Goal: Task Accomplishment & Management: Complete application form

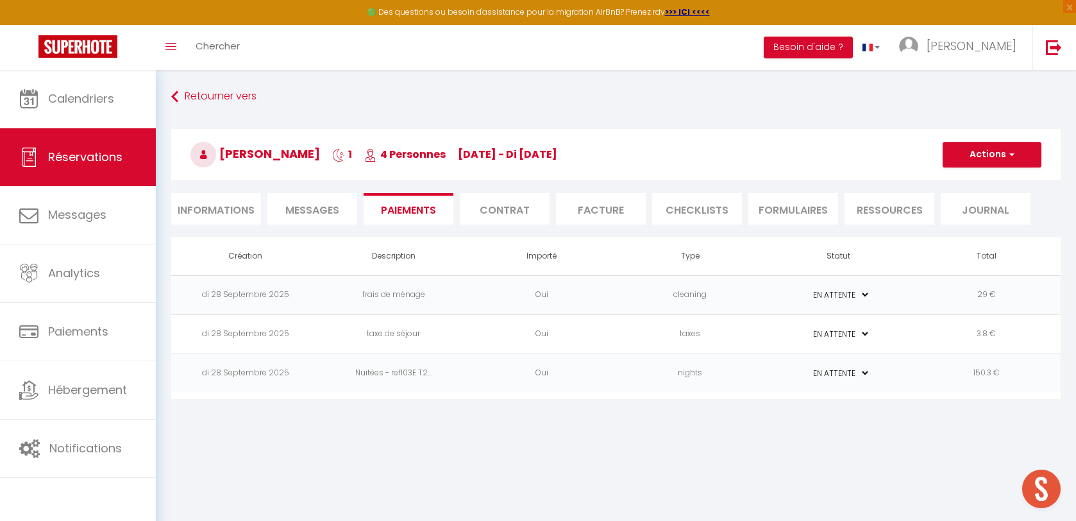
select select "0"
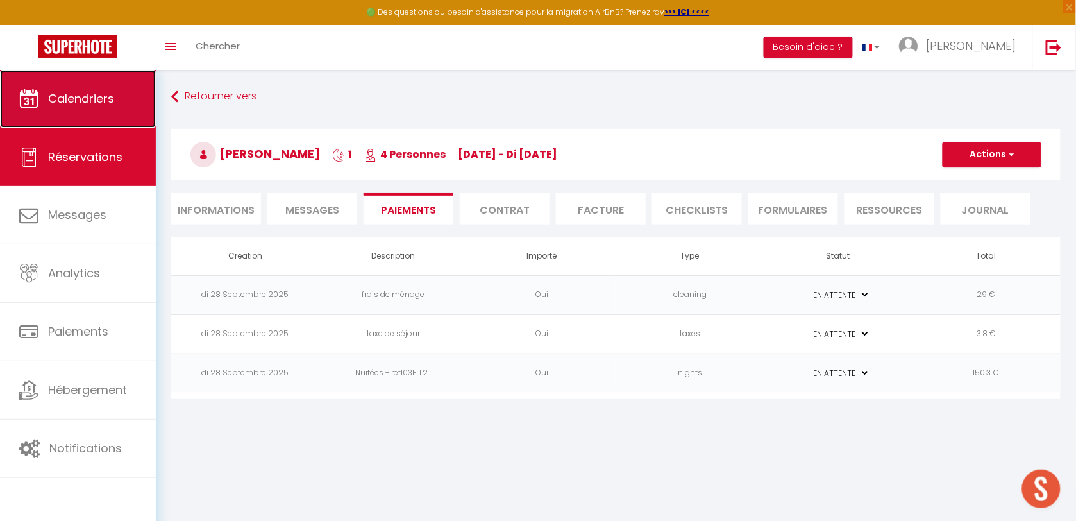
click at [96, 110] on link "Calendriers" at bounding box center [78, 99] width 156 height 58
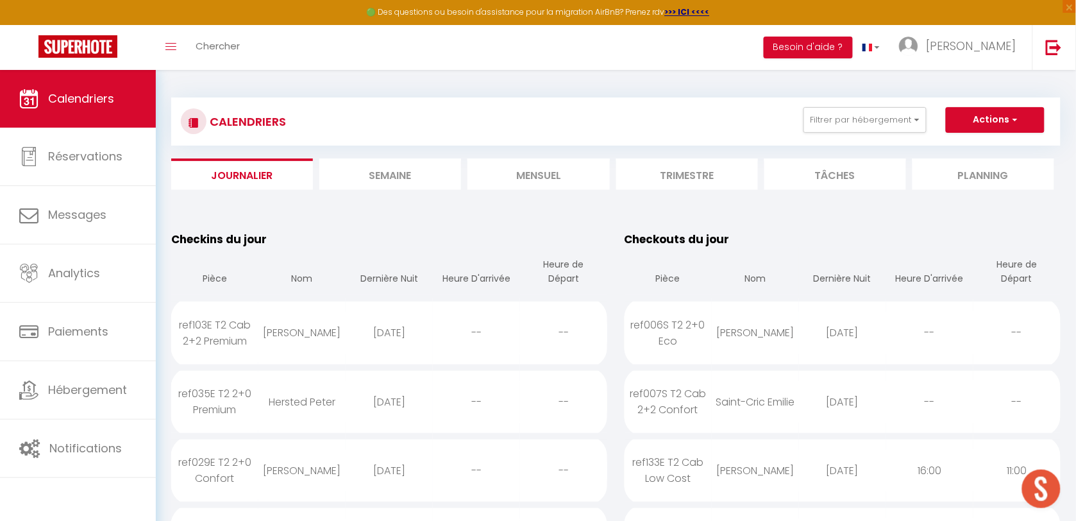
click at [533, 177] on li "Mensuel" at bounding box center [538, 173] width 142 height 31
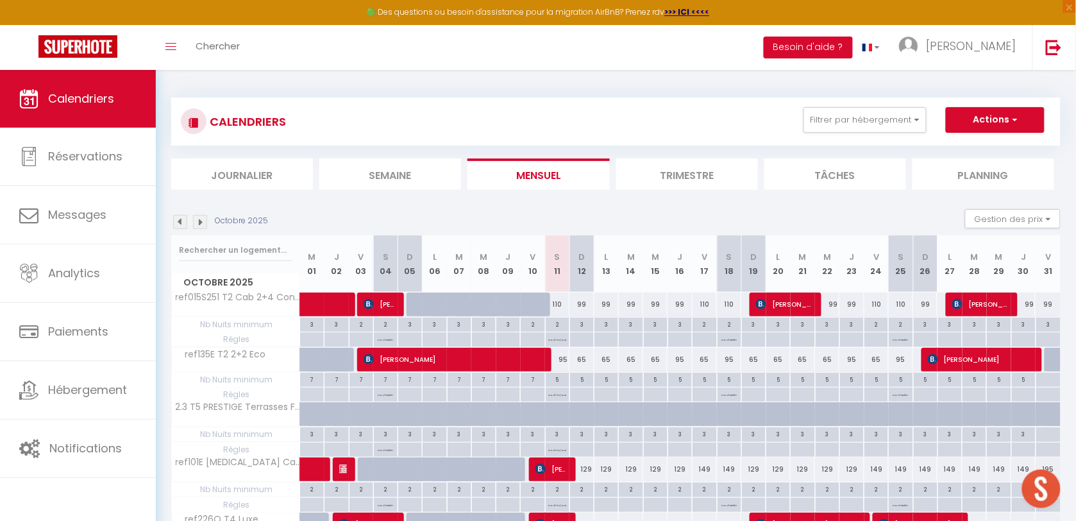
click at [199, 219] on img at bounding box center [200, 222] width 14 height 14
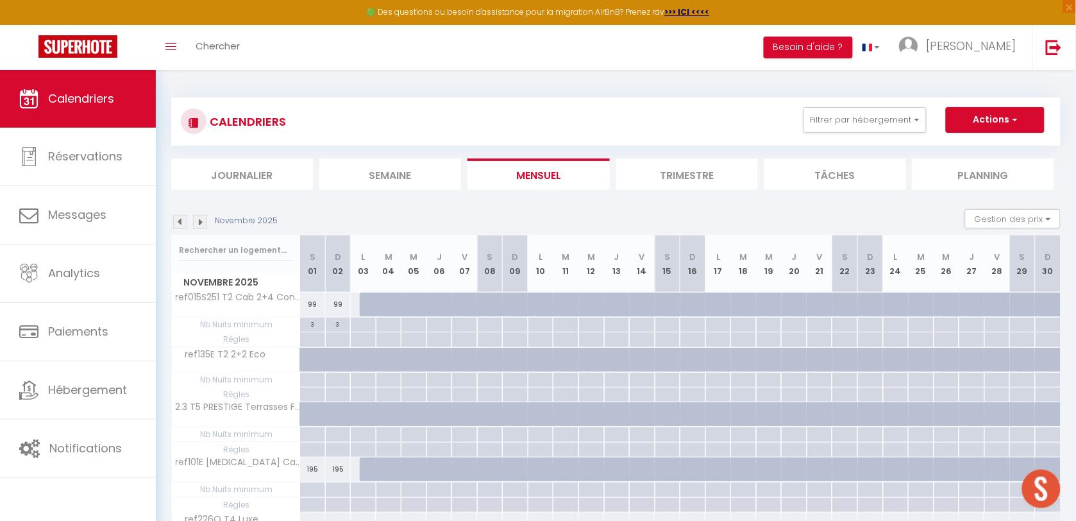
click at [200, 223] on img at bounding box center [200, 222] width 14 height 14
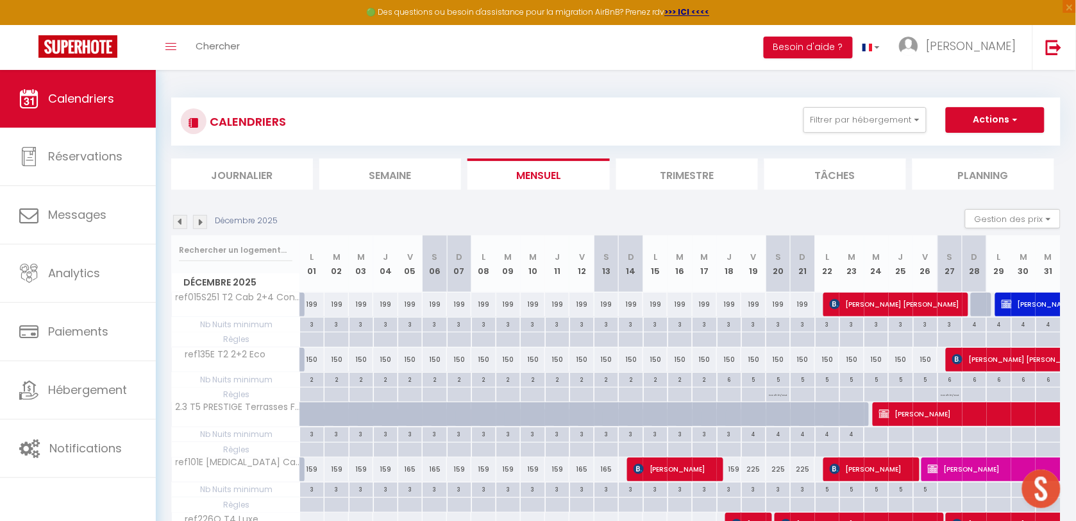
click at [180, 222] on img at bounding box center [180, 222] width 14 height 14
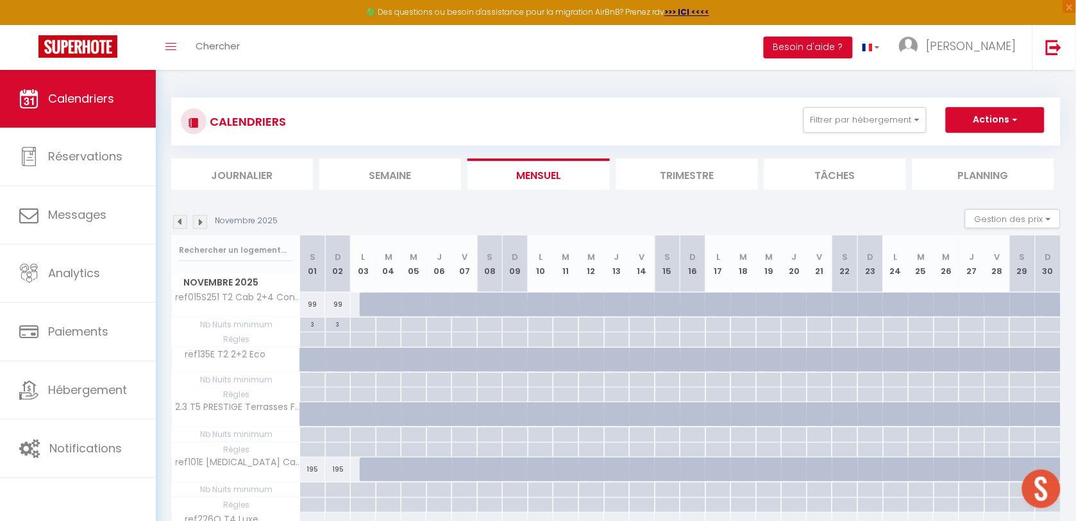
click at [180, 225] on img at bounding box center [180, 222] width 14 height 14
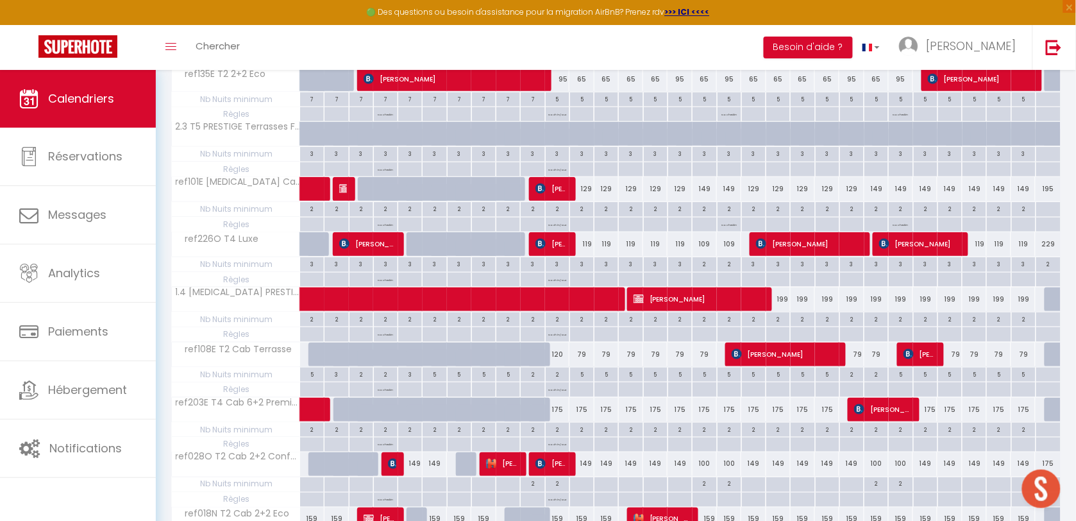
scroll to position [321, 0]
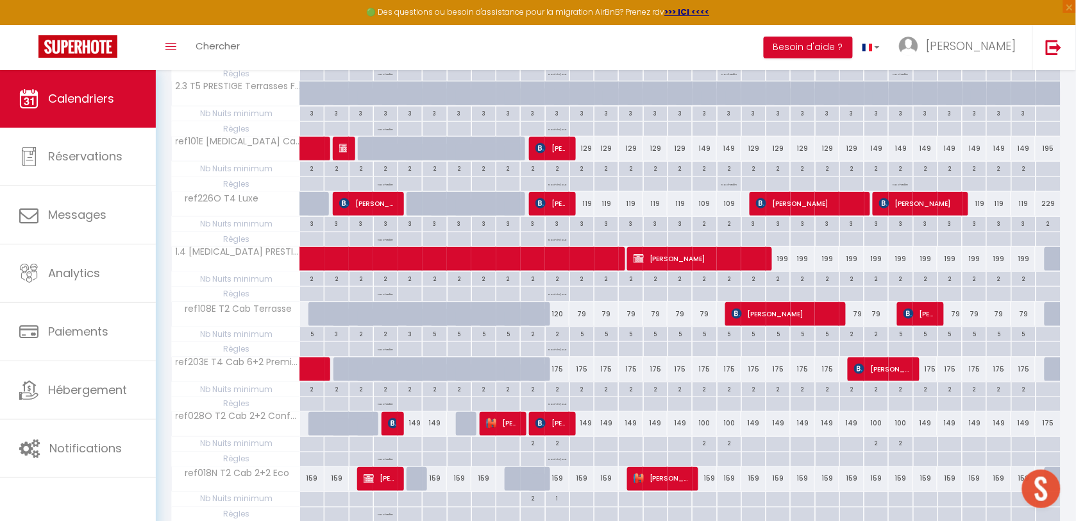
click at [559, 318] on div "120" at bounding box center [557, 314] width 24 height 24
type input "120"
type input "Sam 11 Octobre 2025"
type input "Dim 12 Octobre 2025"
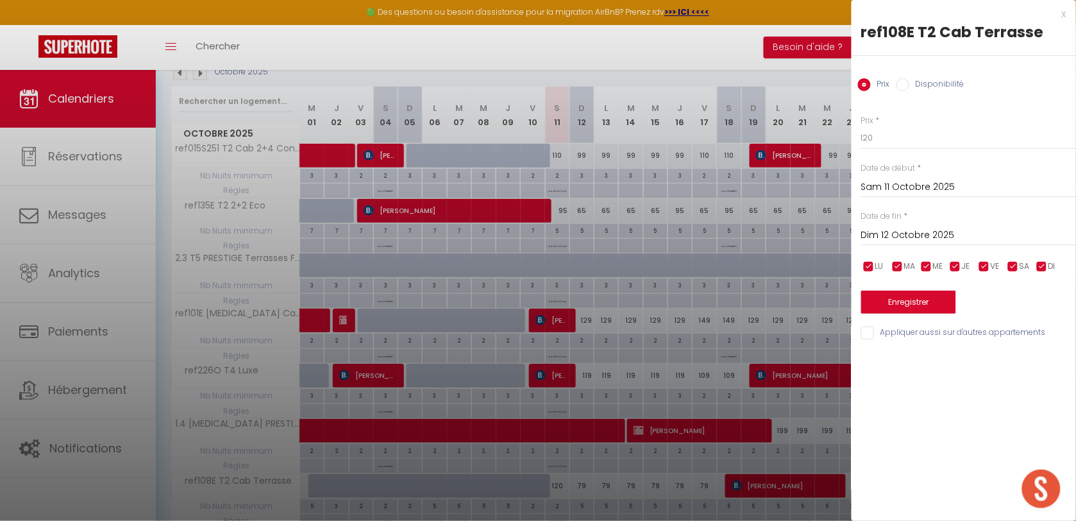
scroll to position [90, 0]
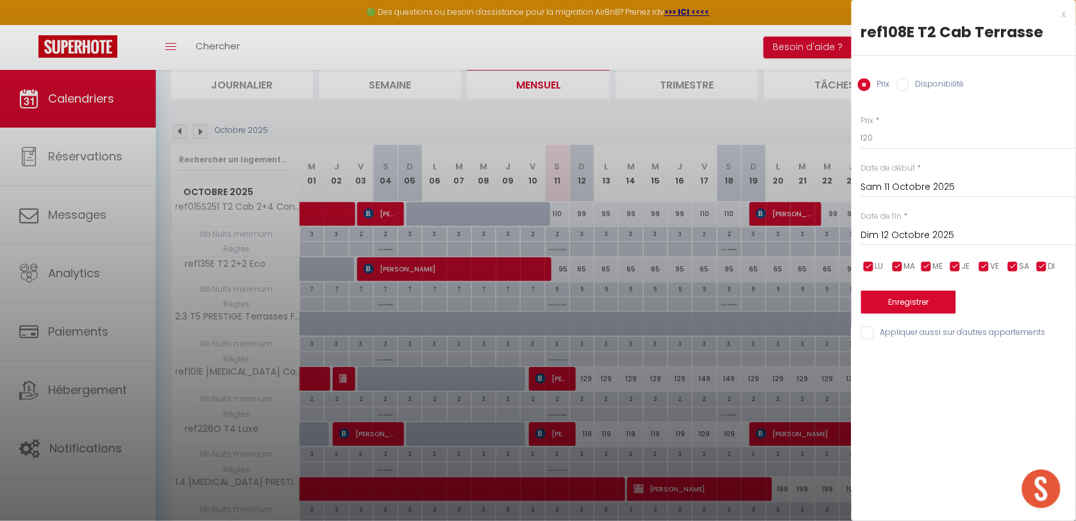
click at [579, 119] on div at bounding box center [538, 260] width 1076 height 521
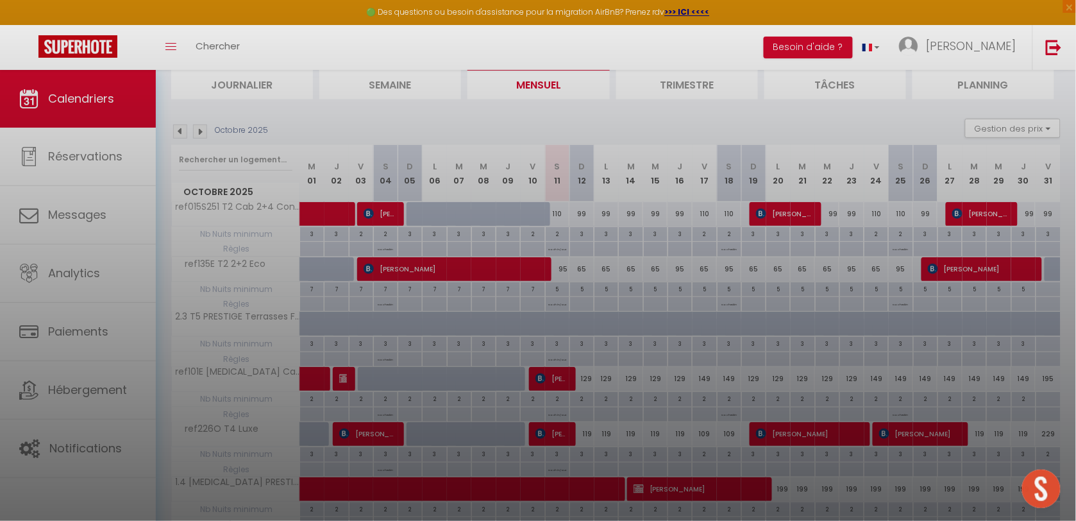
click at [1061, 19] on div at bounding box center [538, 260] width 1076 height 521
click at [1063, 19] on div at bounding box center [538, 260] width 1076 height 521
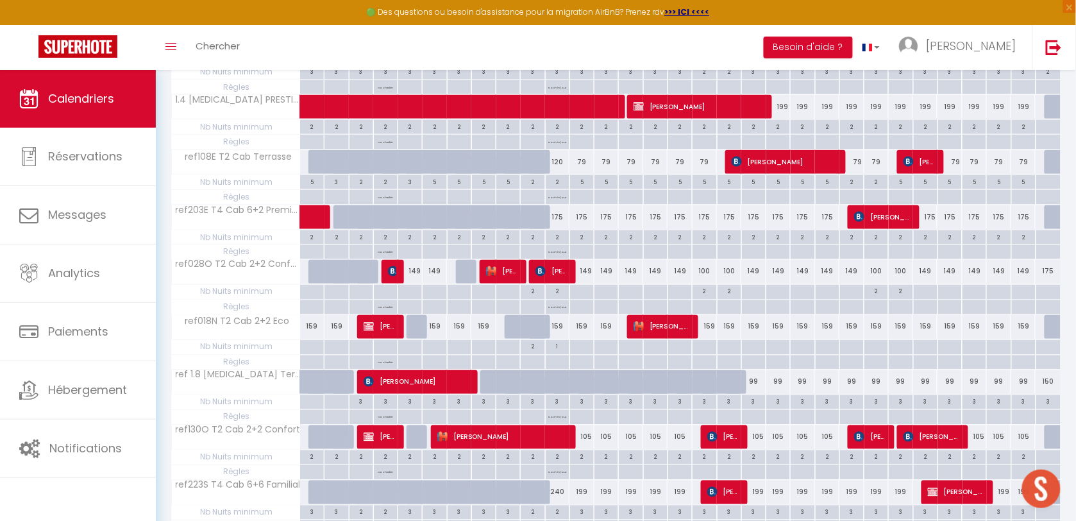
scroll to position [491, 0]
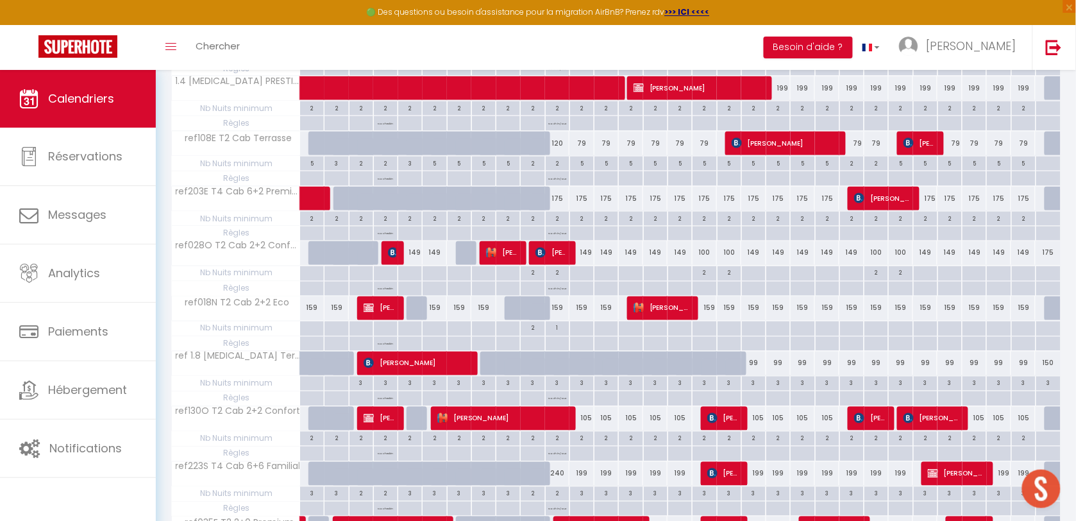
click at [556, 313] on div "159" at bounding box center [557, 308] width 24 height 24
type input "159"
type input "Sam 11 Octobre 2025"
type input "Dim 12 Octobre 2025"
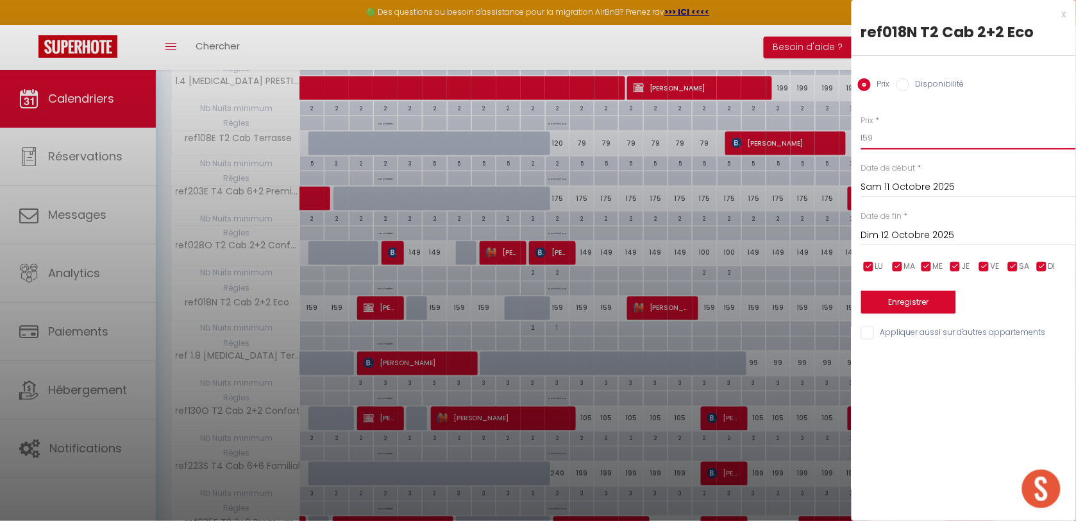
click at [883, 141] on input "159" at bounding box center [968, 137] width 215 height 23
type input "120"
click at [917, 303] on button "Enregistrer" at bounding box center [908, 301] width 95 height 23
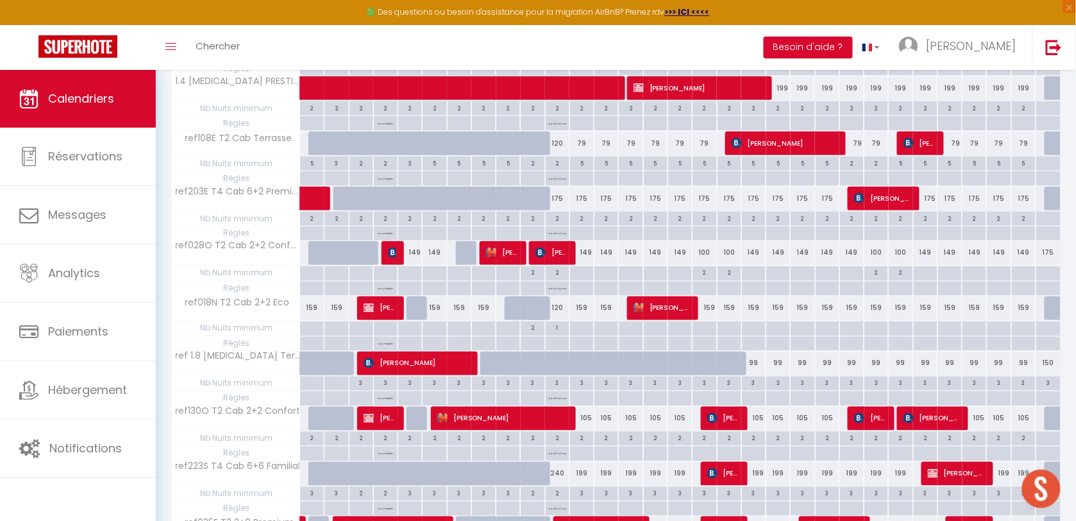
click at [561, 312] on div "120" at bounding box center [557, 308] width 24 height 24
type input "120"
type input "Sam 11 Octobre 2025"
type input "Dim 12 Octobre 2025"
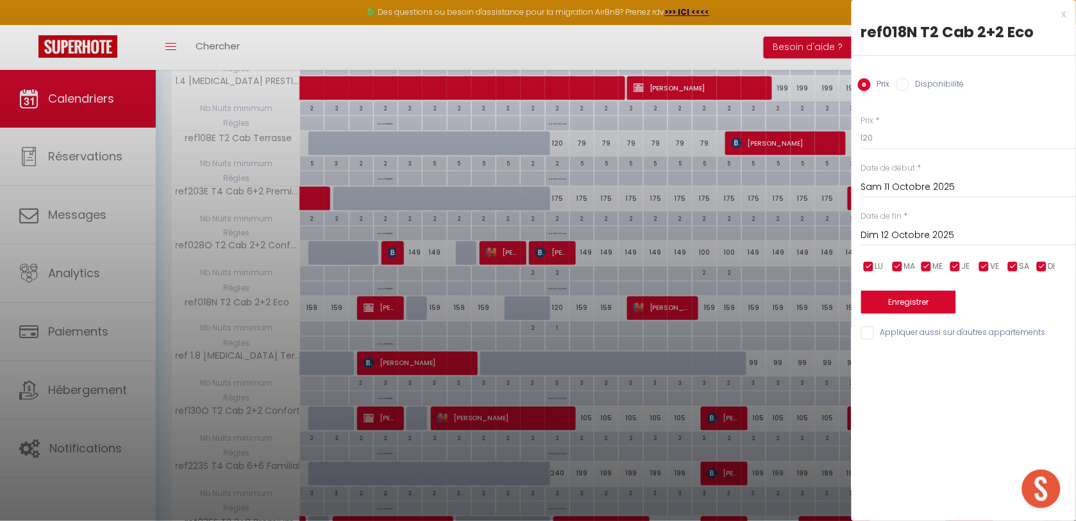
click at [561, 312] on div at bounding box center [538, 260] width 1076 height 521
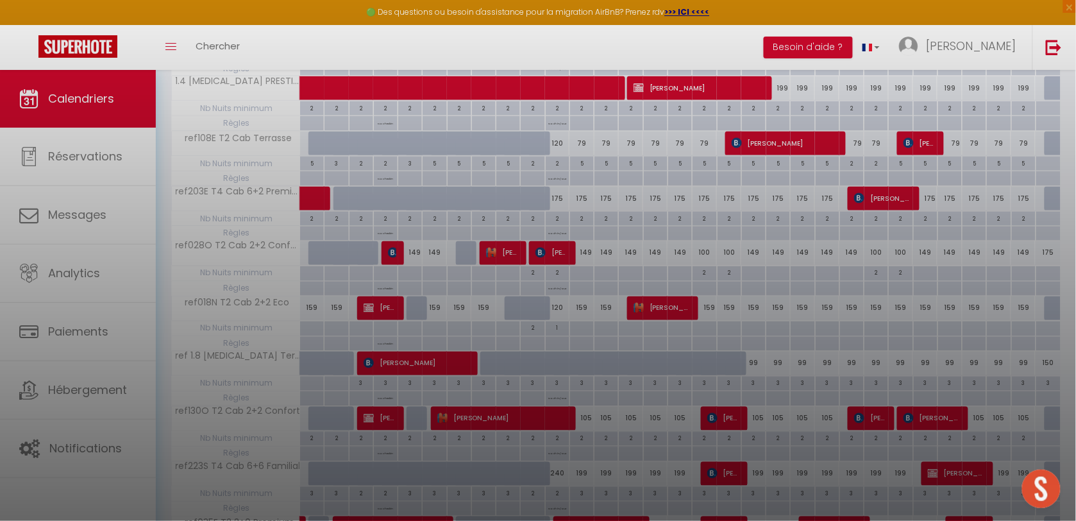
click at [896, 84] on div at bounding box center [538, 260] width 1076 height 521
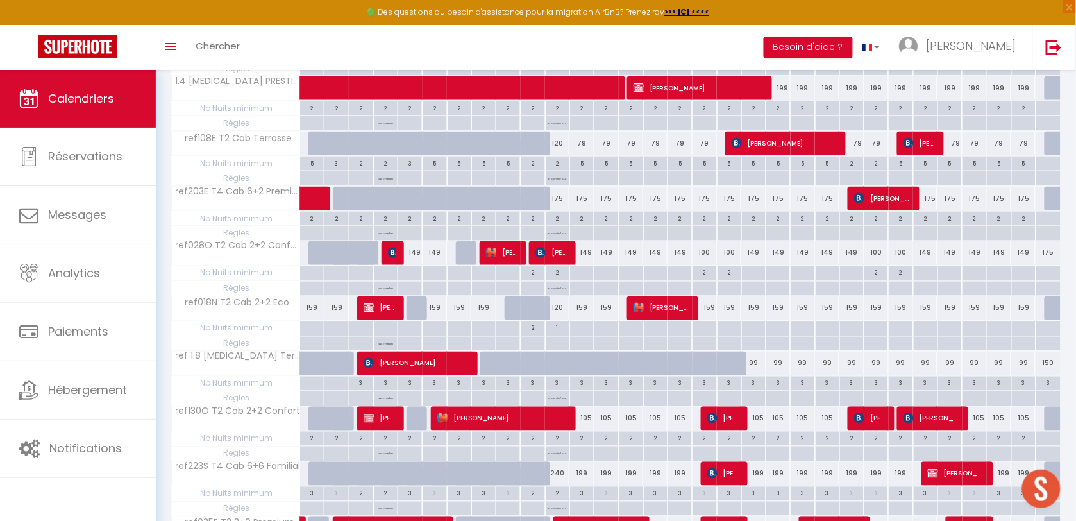
click at [562, 313] on div "120" at bounding box center [557, 308] width 24 height 24
type input "120"
select select "1"
type input "Sam 11 Octobre 2025"
type input "Dim 12 Octobre 2025"
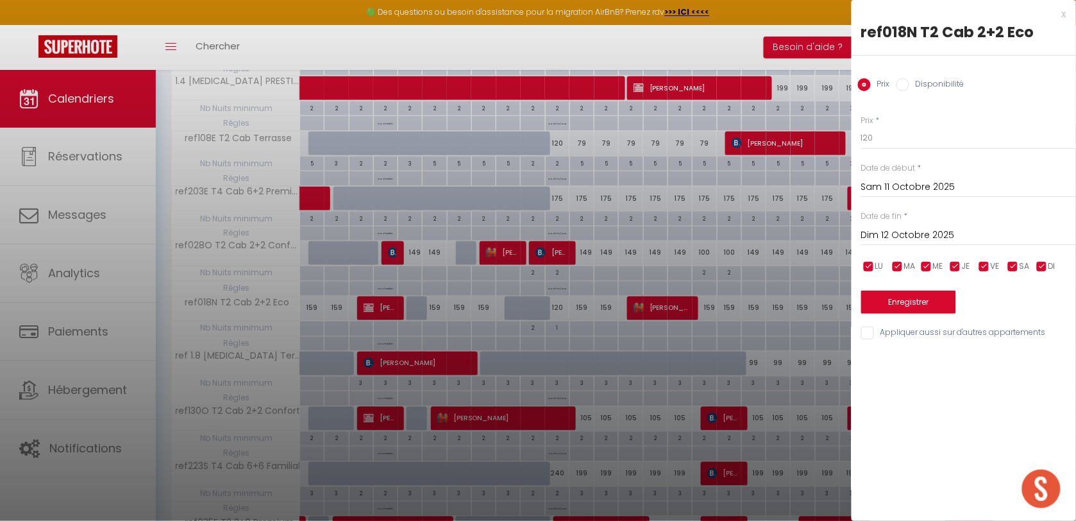
click at [903, 88] on input "Disponibilité" at bounding box center [902, 84] width 13 height 13
radio input "true"
radio input "false"
click at [914, 144] on select "Disponible Indisponible" at bounding box center [968, 138] width 215 height 24
select select "0"
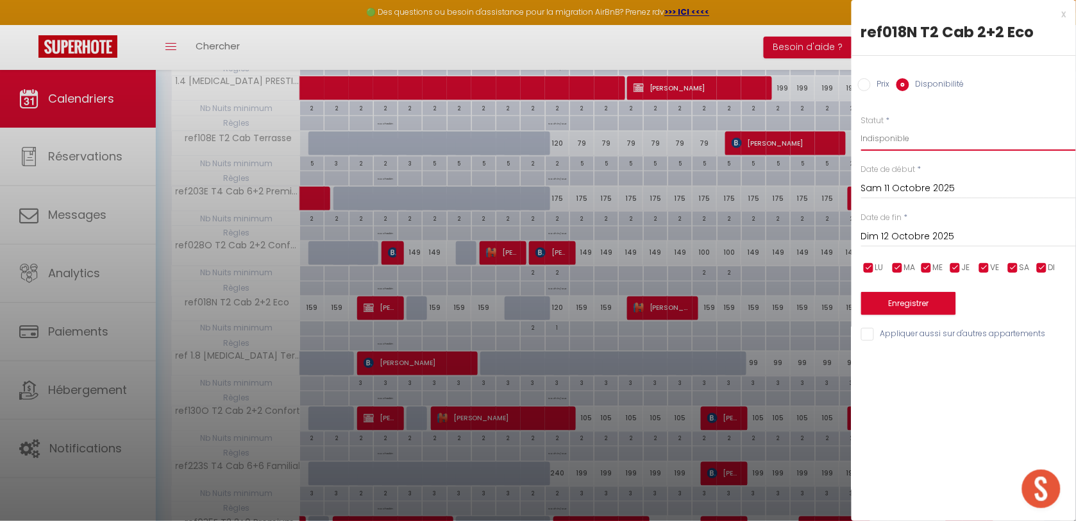
click at [861, 126] on select "Disponible Indisponible" at bounding box center [968, 138] width 215 height 24
click at [914, 301] on button "Enregistrer" at bounding box center [908, 303] width 95 height 23
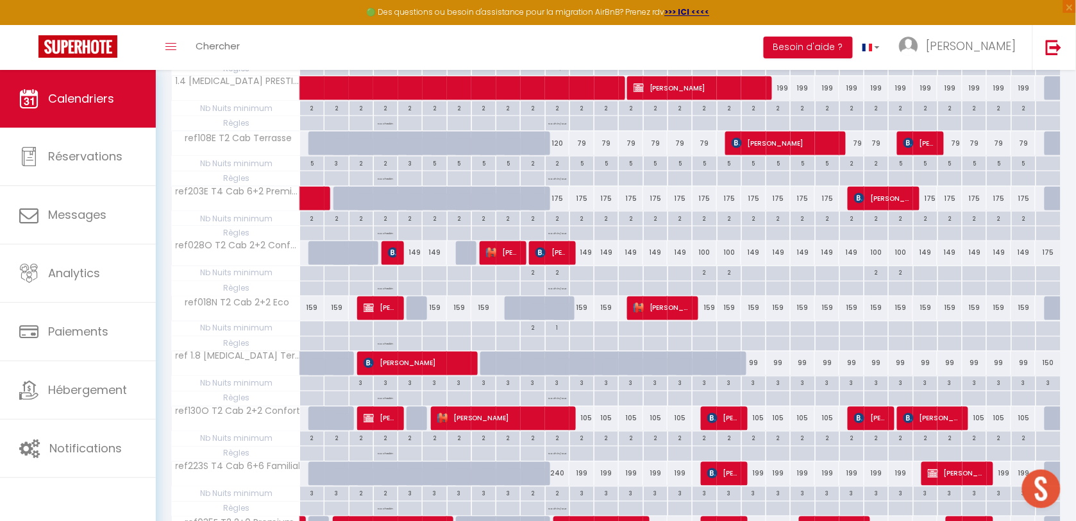
click at [422, 316] on div "159" at bounding box center [434, 308] width 25 height 24
select select "1"
type input "Lun 06 Octobre 2025"
type input "[DATE] Octobre 2025"
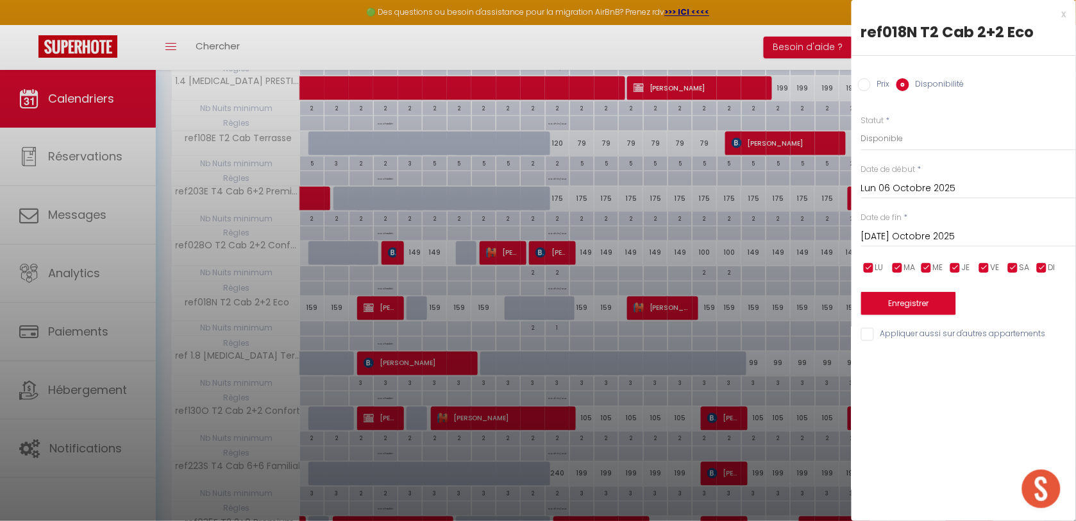
click at [412, 314] on div at bounding box center [538, 260] width 1076 height 521
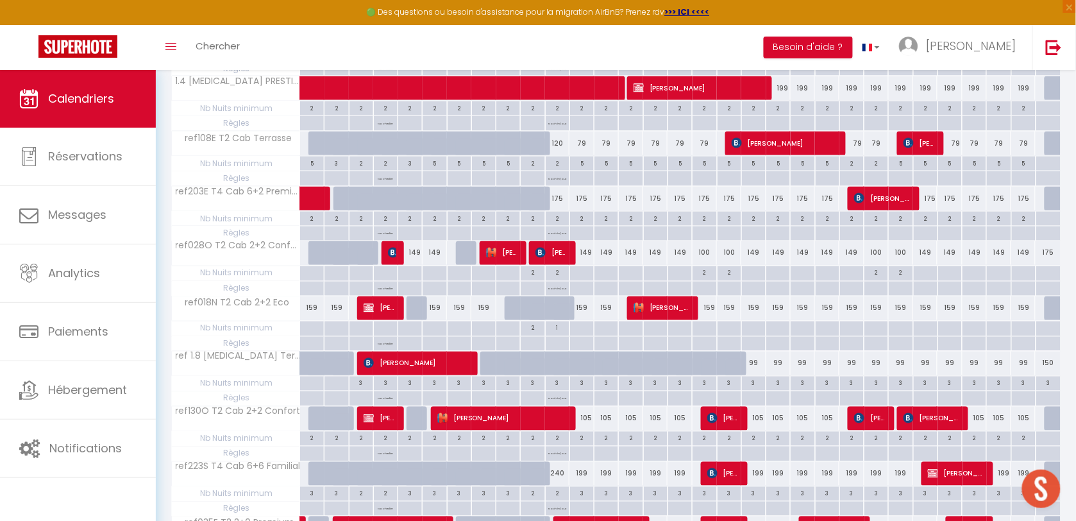
click at [1063, 14] on div "🟢 Des questions ou besoin d'assistance pour la migration AirBnB? Prenez rdv >>>…" at bounding box center [538, 12] width 1076 height 25
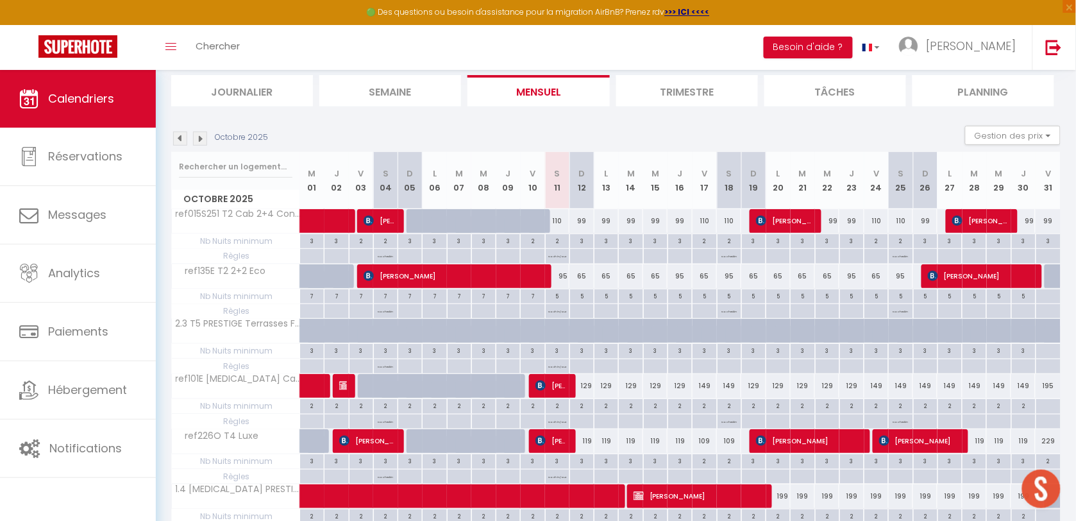
scroll to position [0, 0]
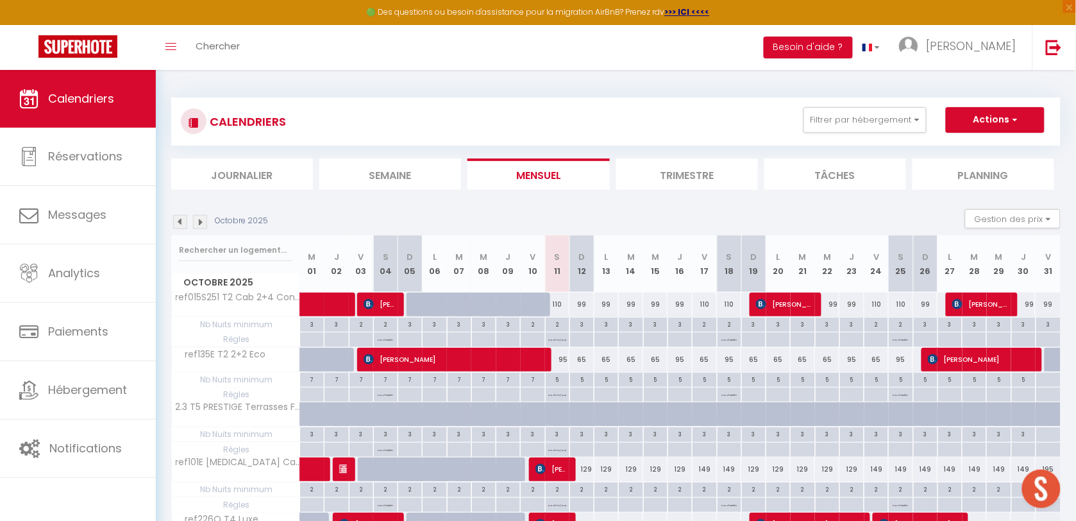
click at [244, 175] on li "Journalier" at bounding box center [242, 173] width 142 height 31
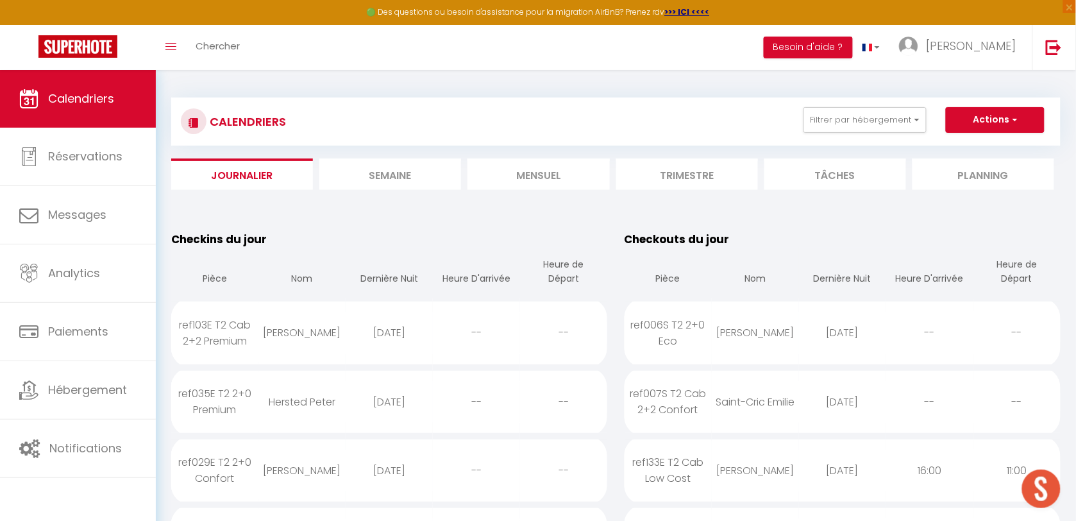
click at [424, 178] on li "Semaine" at bounding box center [390, 173] width 142 height 31
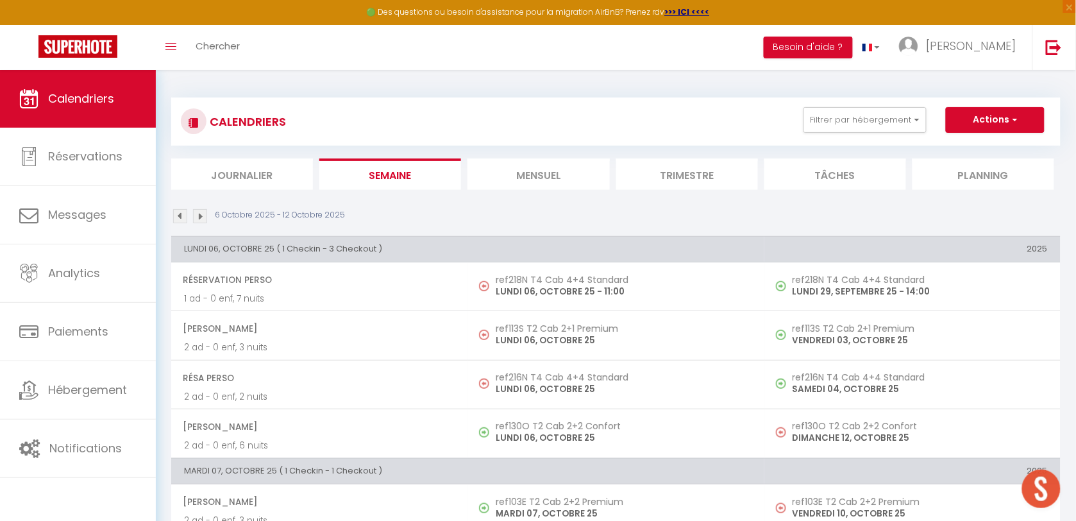
click at [534, 170] on li "Mensuel" at bounding box center [538, 173] width 142 height 31
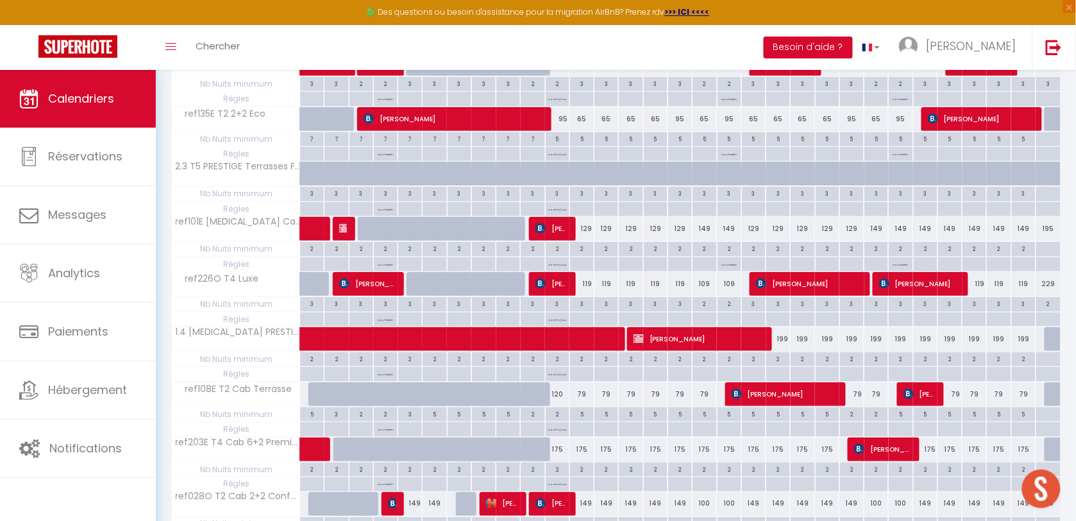
scroll to position [401, 0]
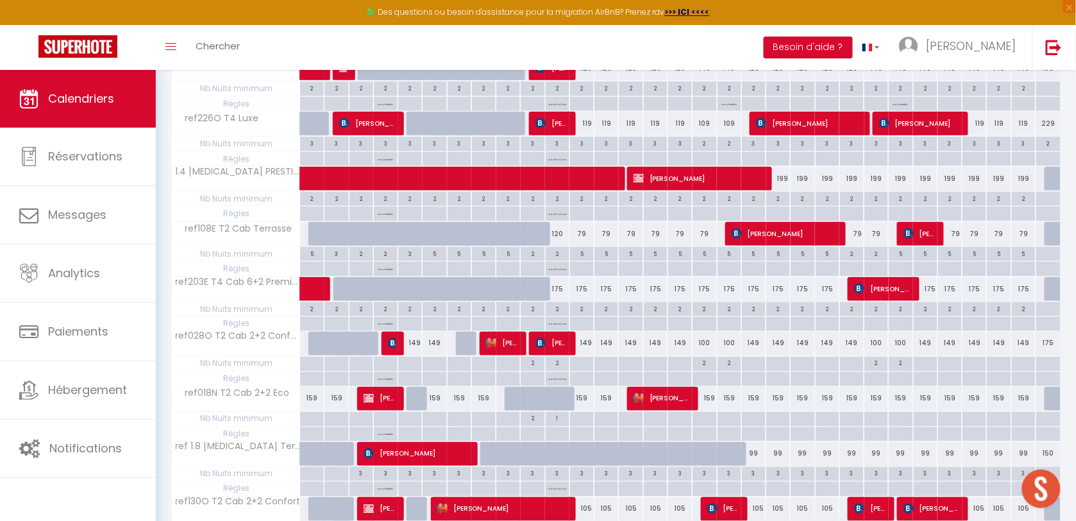
click at [435, 405] on div "159" at bounding box center [435, 399] width 24 height 24
select select "1"
type input "Lun 06 Octobre 2025"
type input "[DATE] Octobre 2025"
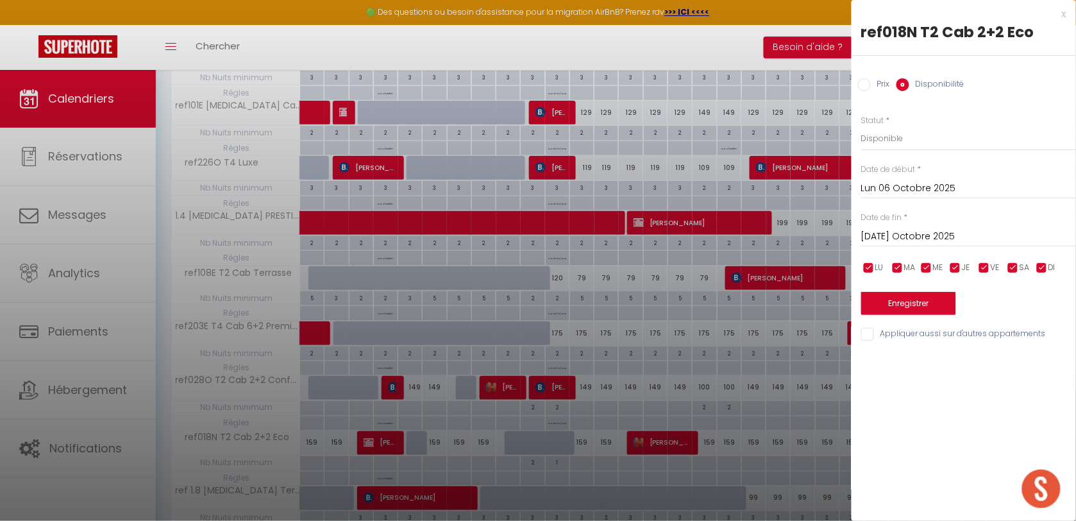
scroll to position [351, 0]
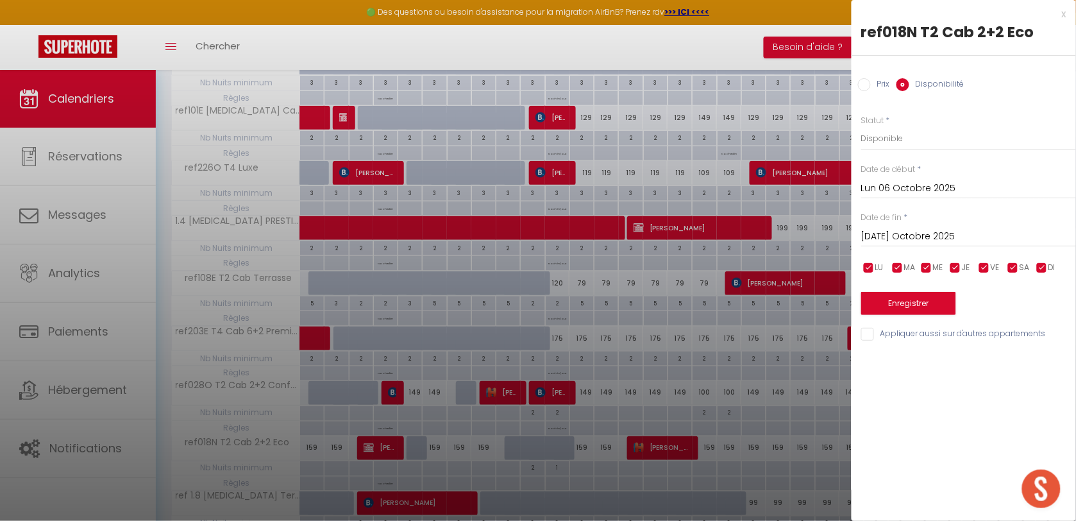
drag, startPoint x: 1026, startPoint y: 100, endPoint x: 959, endPoint y: 106, distance: 67.6
click at [956, 110] on div "Prix * 159 Statut * Disponible Indisponible Date de début * Lun 06 Octobre 2025…" at bounding box center [963, 221] width 224 height 244
click at [1061, 16] on div "x" at bounding box center [958, 13] width 215 height 15
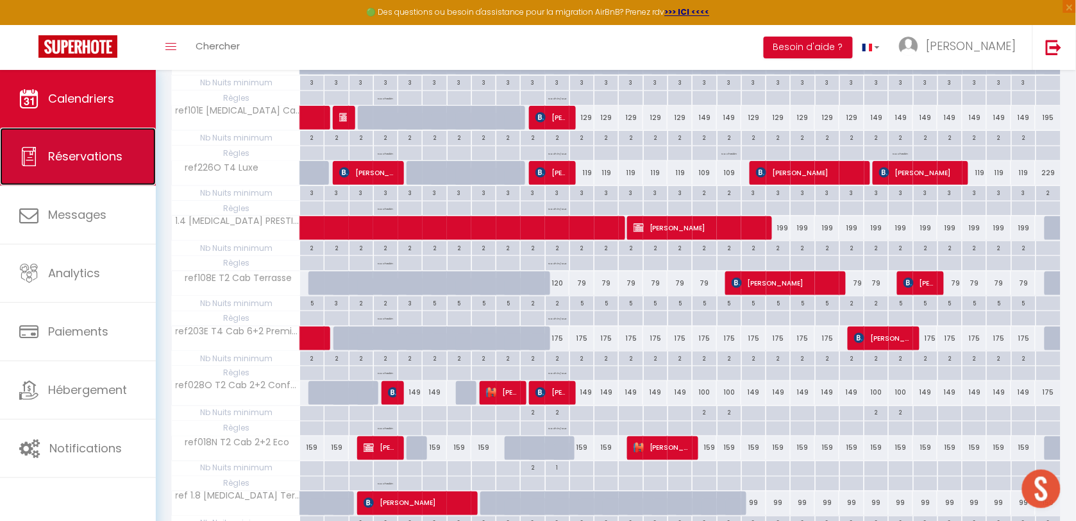
click at [49, 167] on link "Réservations" at bounding box center [78, 157] width 156 height 58
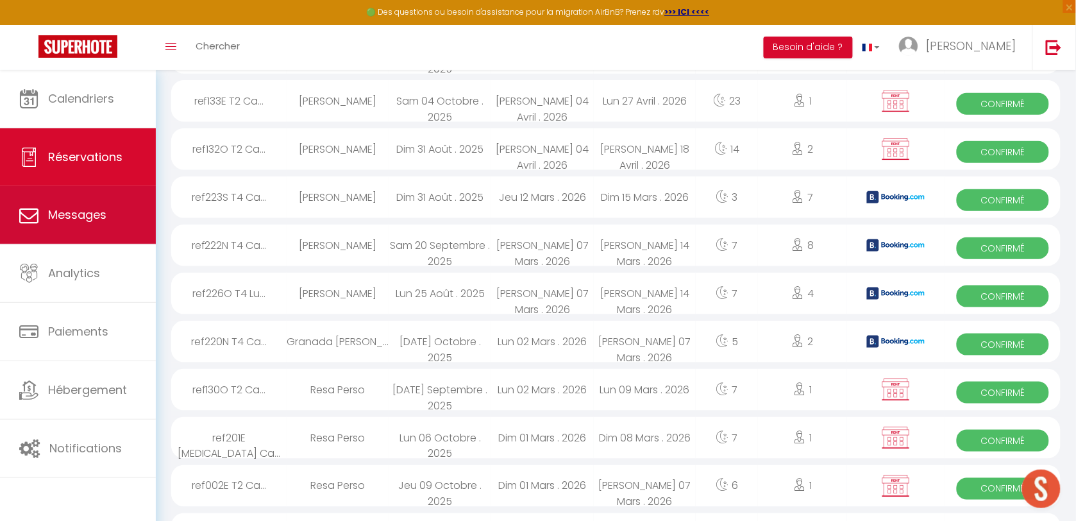
scroll to position [1146, 0]
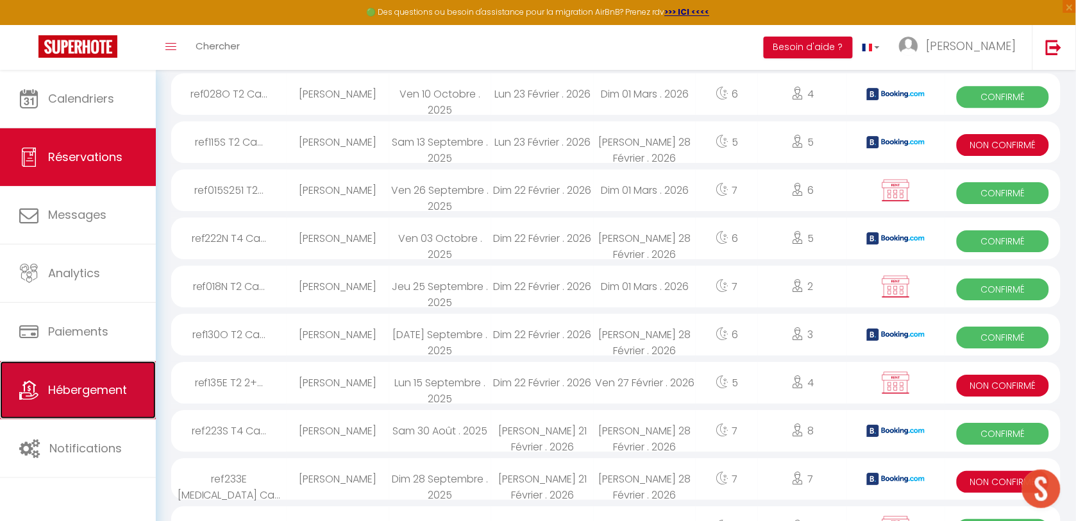
click at [46, 389] on link "Hébergement" at bounding box center [78, 390] width 156 height 58
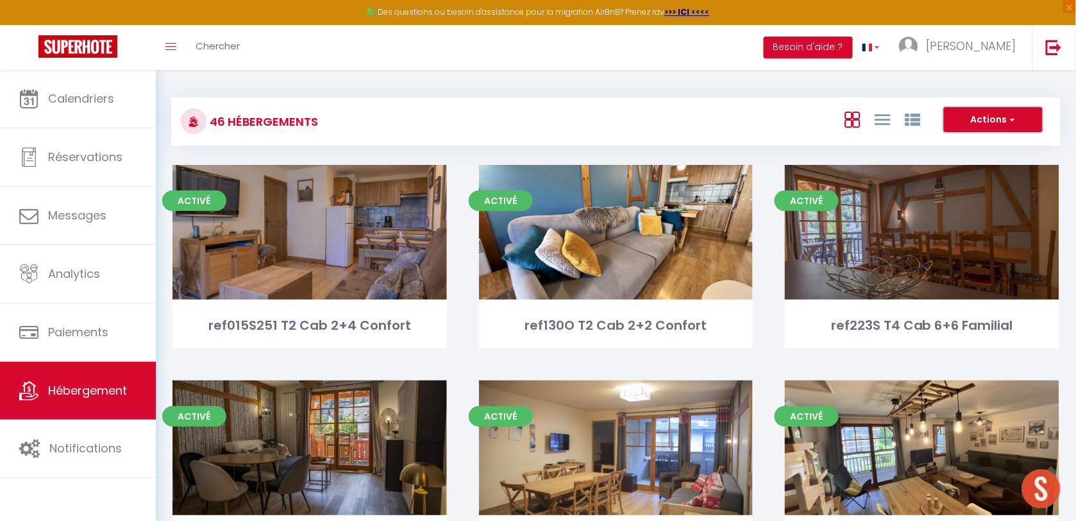
click at [1015, 125] on button "Actions" at bounding box center [993, 120] width 99 height 26
click at [622, 130] on div "Actions Créer un Hébergement Nouveau groupe" at bounding box center [763, 121] width 591 height 29
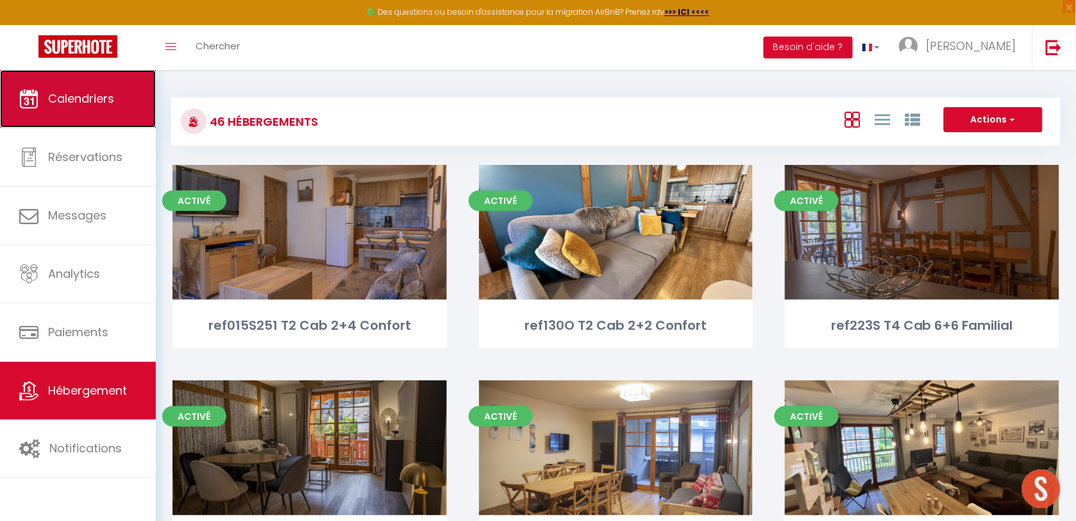
click at [76, 106] on span "Calendriers" at bounding box center [81, 98] width 66 height 16
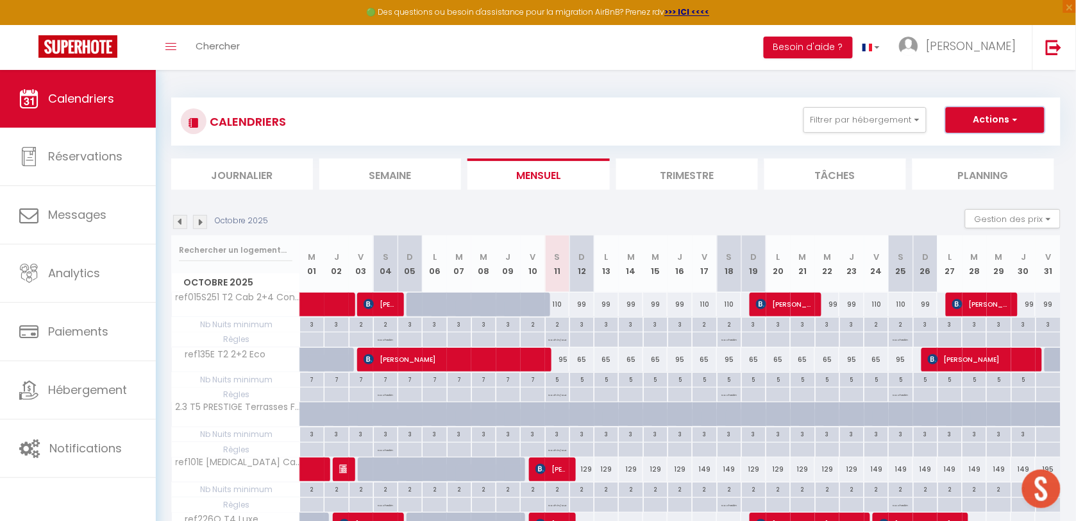
click at [1012, 117] on span "button" at bounding box center [1013, 119] width 8 height 13
click at [998, 147] on link "Nouvelle réservation" at bounding box center [982, 149] width 112 height 19
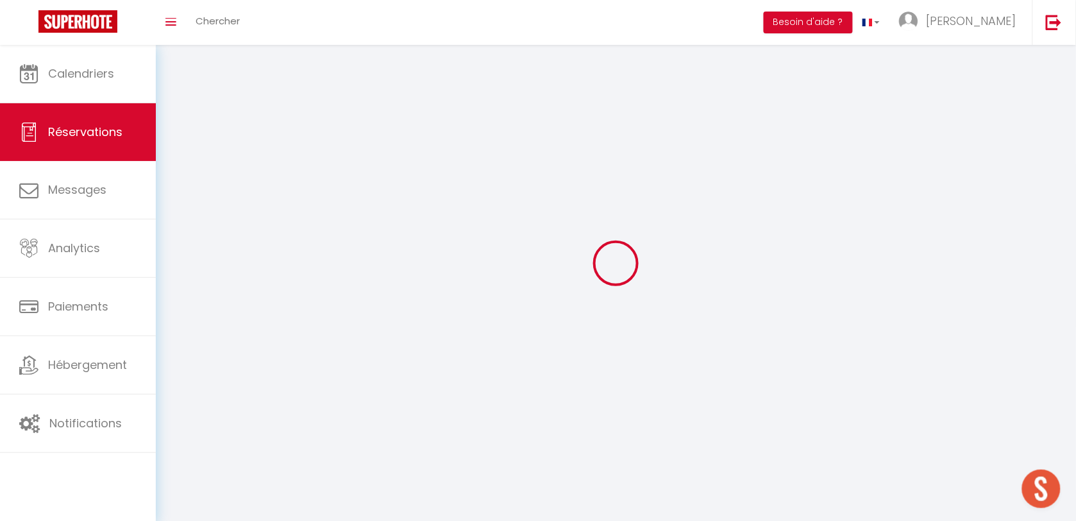
select select
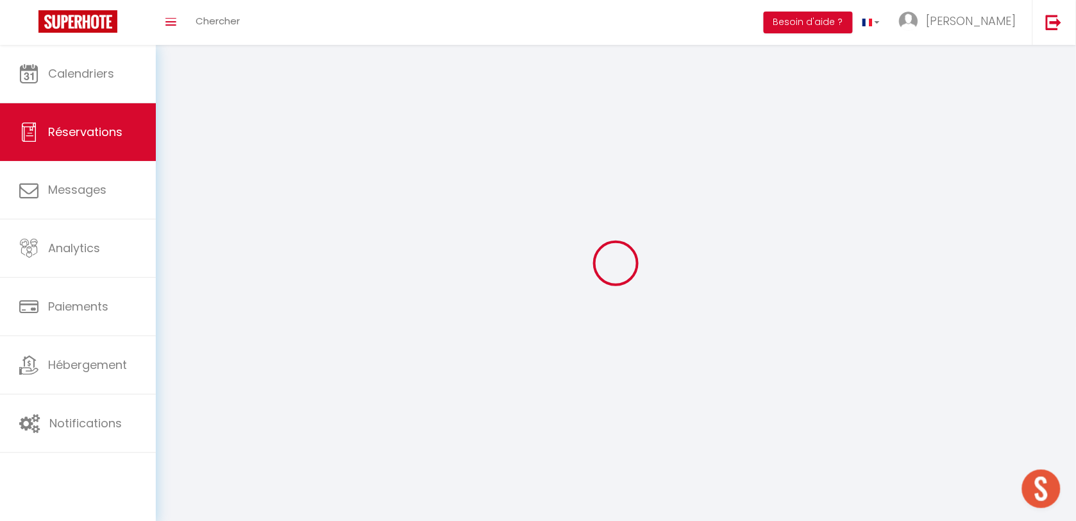
select select
checkbox input "false"
select select
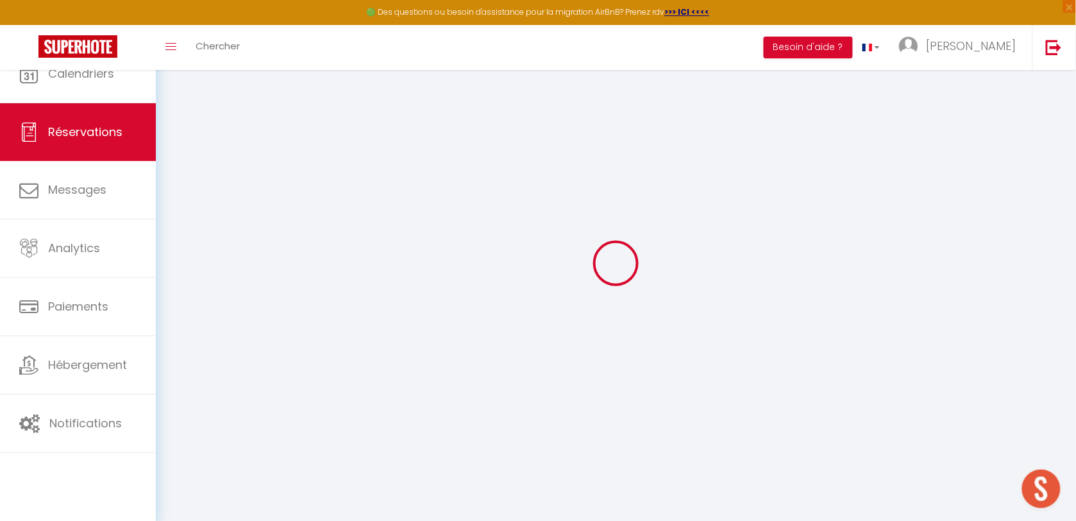
select select
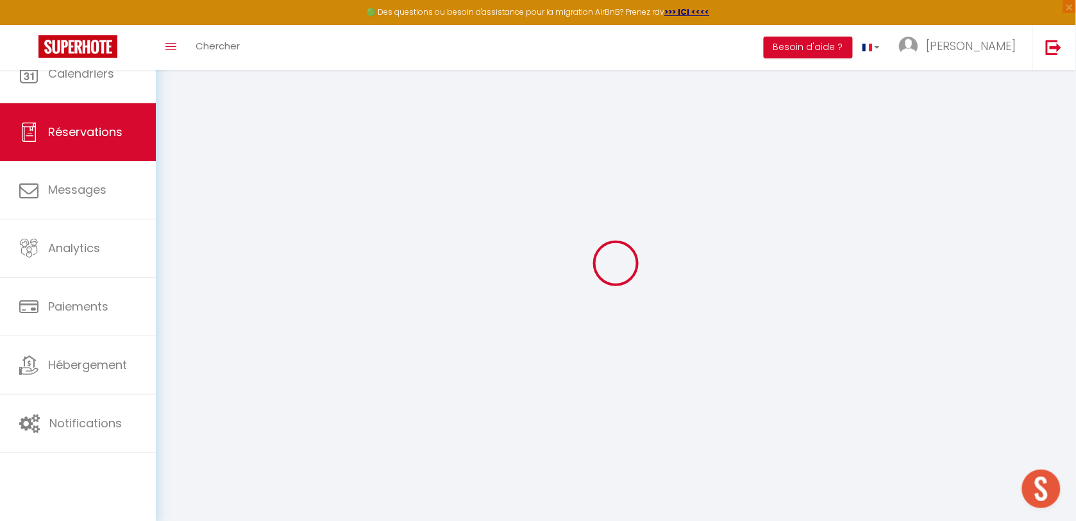
select select
checkbox input "false"
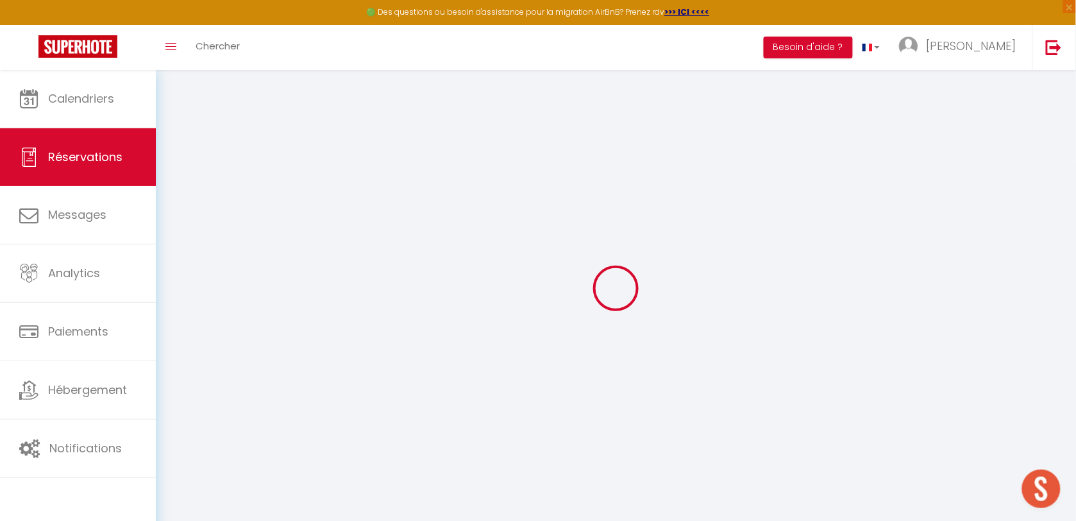
select select
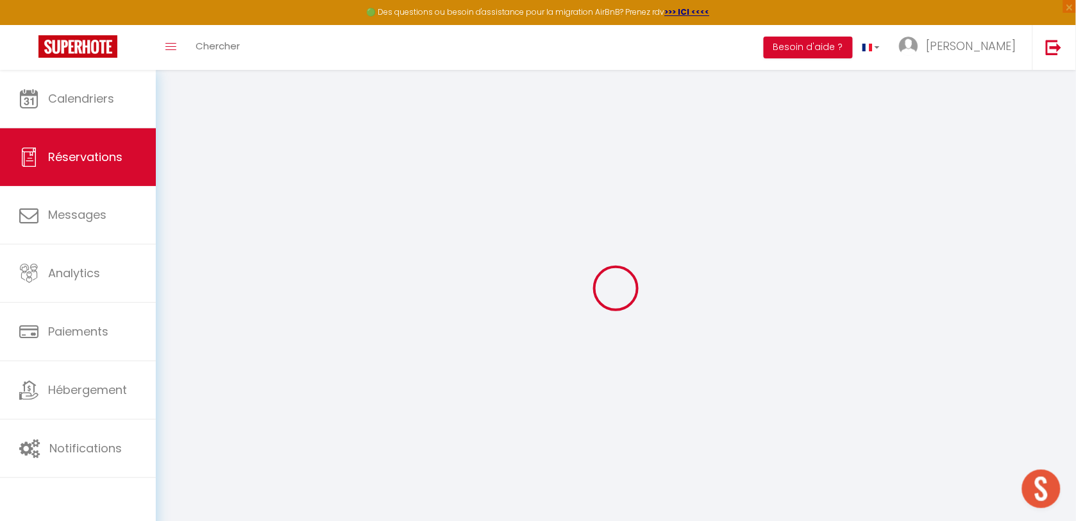
select select
checkbox input "false"
select select
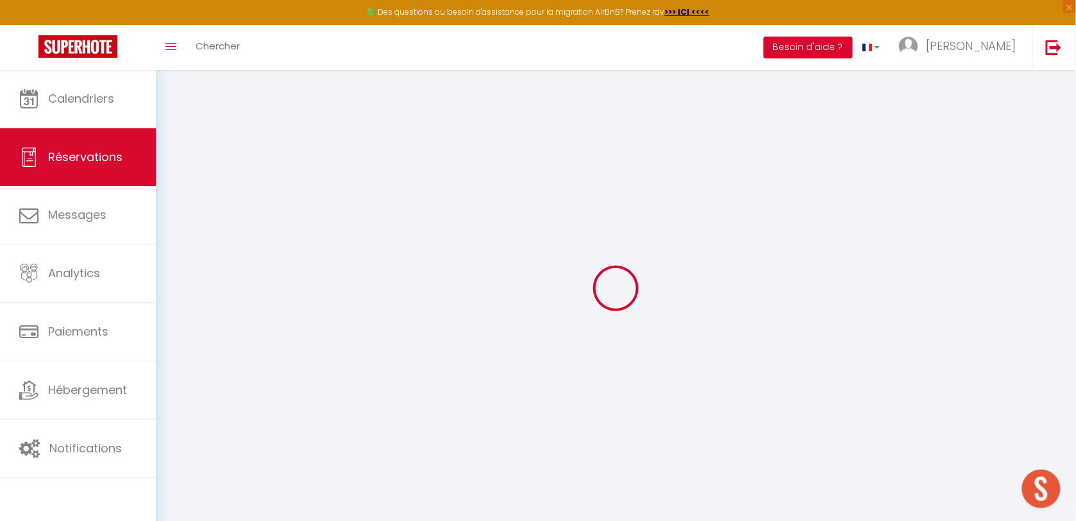
select select
checkbox input "false"
select select
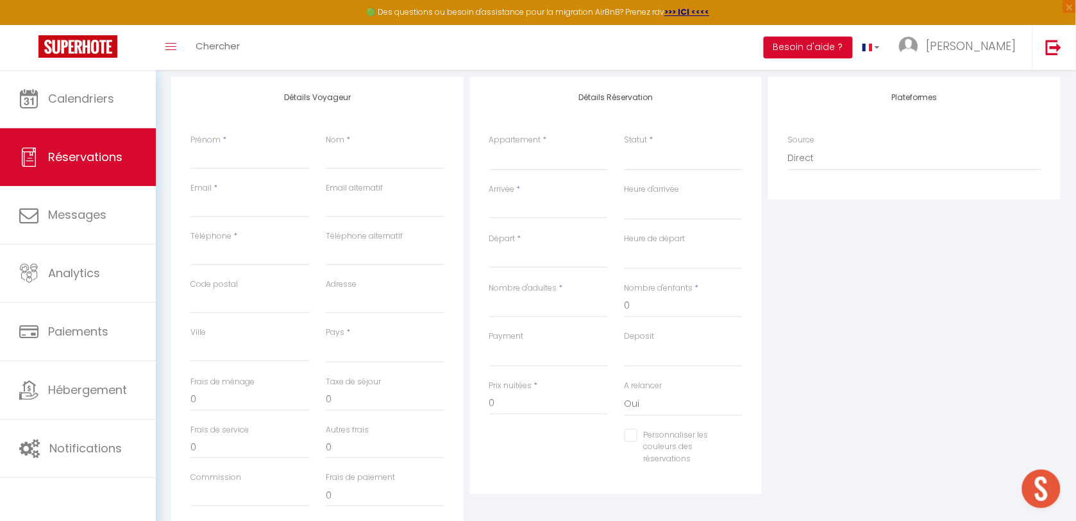
scroll to position [80, 0]
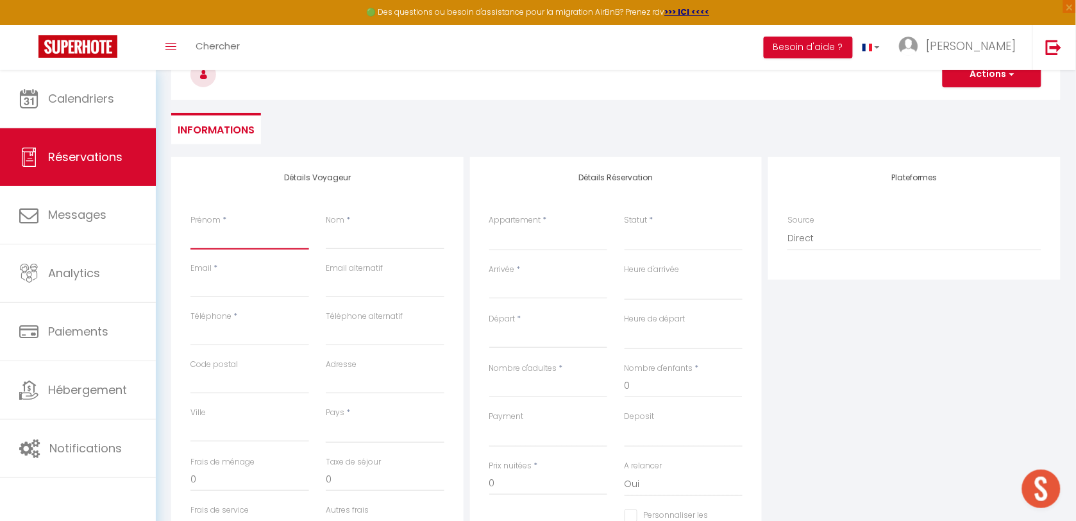
click at [226, 235] on input "Prénom" at bounding box center [249, 237] width 119 height 23
click at [614, 219] on div "Appartement * ref015S251 T2 Cab 2+4 Confort ref130O T2 Cab 2+2 Confort ref223S …" at bounding box center [548, 238] width 135 height 49
click at [498, 235] on select "ref015S251 T2 Cab 2+4 Confort ref130O T2 Cab 2+2 Confort ref223S T4 Cab 6+6 Fam…" at bounding box center [548, 238] width 119 height 24
click at [823, 315] on div "Plateformes Source Direct [DOMAIN_NAME] [DOMAIN_NAME] Chalet montagne Expedia G…" at bounding box center [914, 386] width 299 height 458
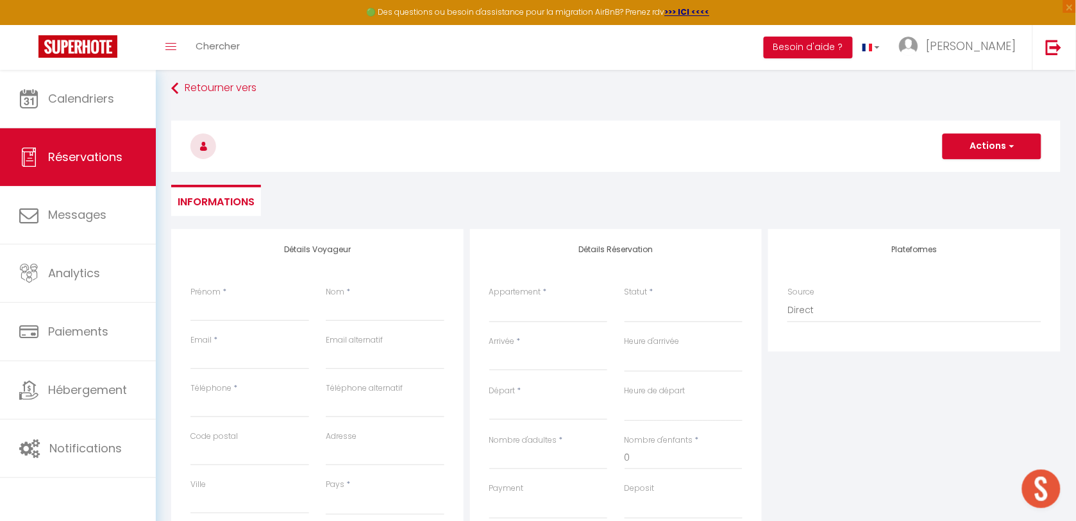
scroll to position [0, 0]
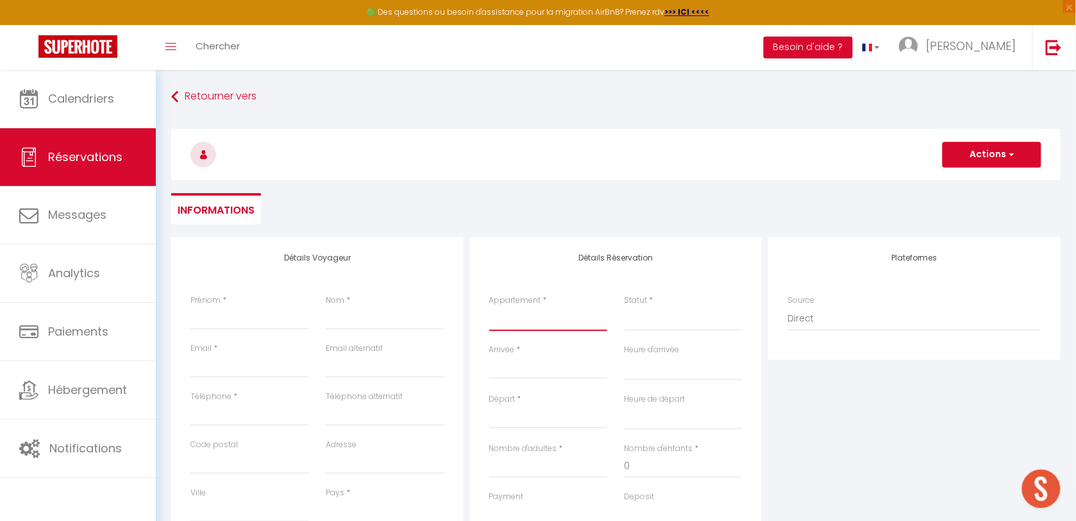
click at [508, 322] on select "ref015S251 T2 Cab 2+4 Confort ref130O T2 Cab 2+2 Confort ref223S T4 Cab 6+6 Fam…" at bounding box center [548, 318] width 119 height 24
click at [969, 405] on div "Plateformes Source Direct [DOMAIN_NAME] [DOMAIN_NAME] Chalet montagne Expedia G…" at bounding box center [914, 466] width 299 height 458
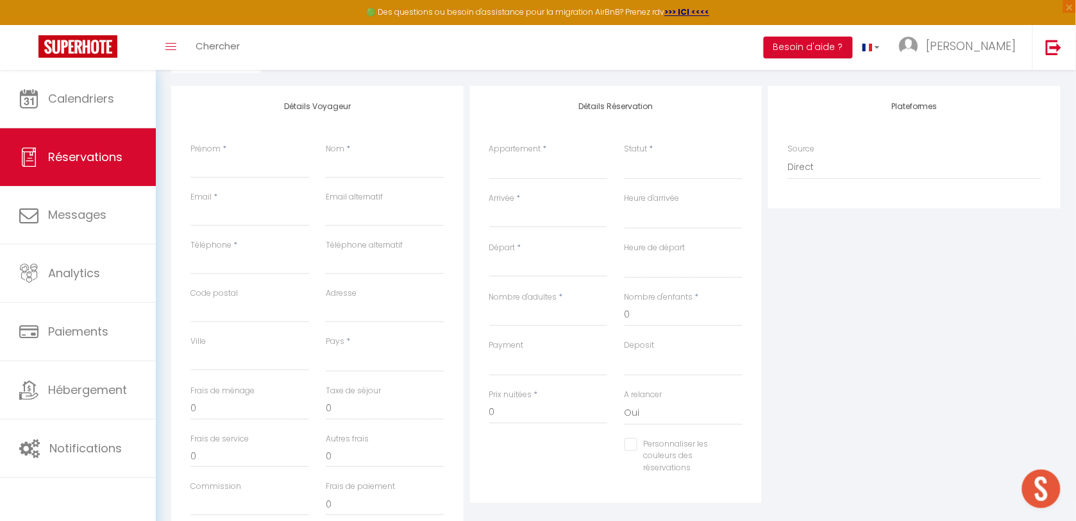
scroll to position [80, 0]
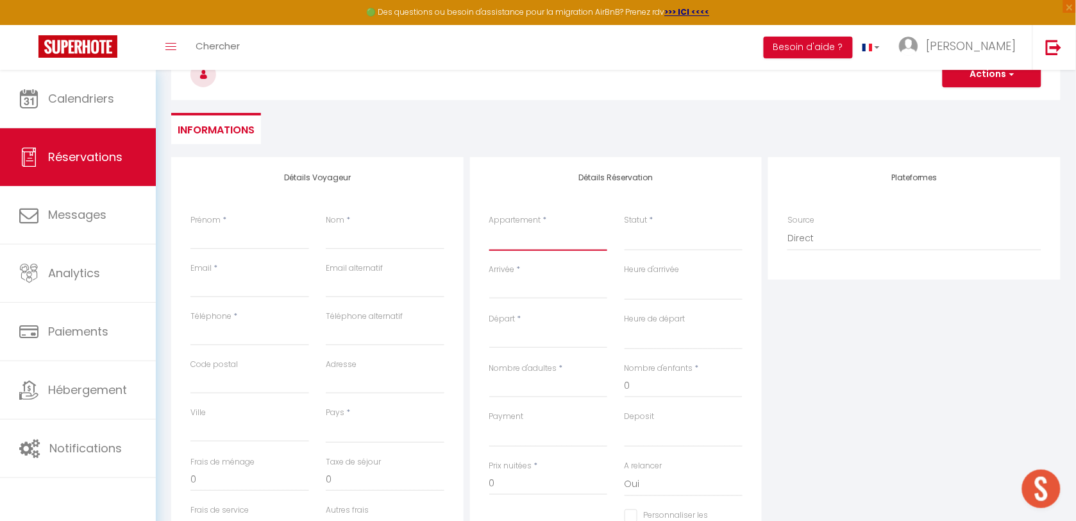
click at [520, 229] on select "ref015S251 T2 Cab 2+4 Confort ref130O T2 Cab 2+2 Confort ref223S T4 Cab 6+6 Fam…" at bounding box center [548, 238] width 119 height 24
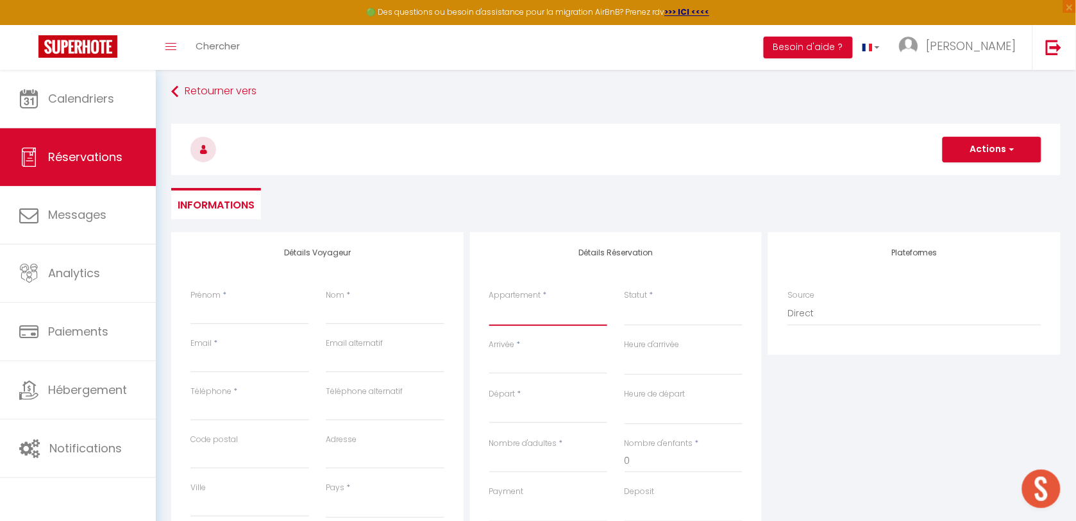
scroll to position [0, 0]
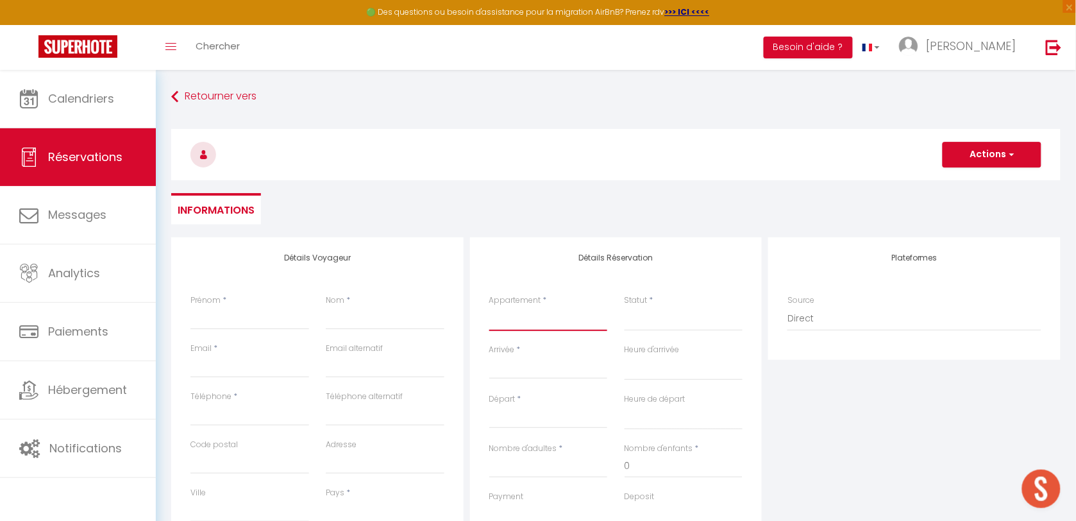
click at [546, 318] on select "ref015S251 T2 Cab 2+4 Confort ref130O T2 Cab 2+2 Confort ref223S T4 Cab 6+6 Fam…" at bounding box center [548, 318] width 119 height 24
select select "74028"
click at [489, 306] on select "ref015S251 T2 Cab 2+4 Confort ref130O T2 Cab 2+2 Confort ref223S T4 Cab 6+6 Fam…" at bounding box center [548, 318] width 119 height 24
select select
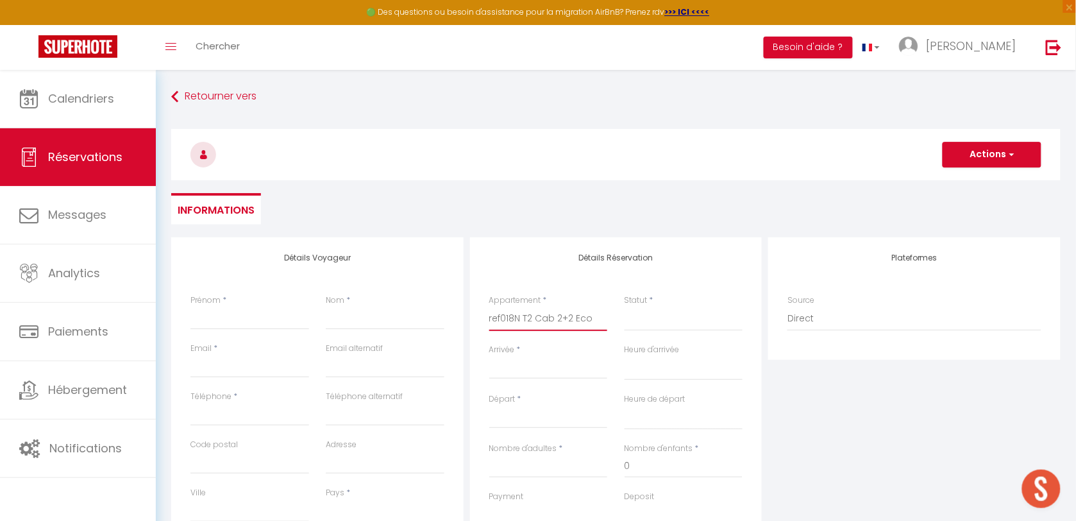
select select
checkbox input "false"
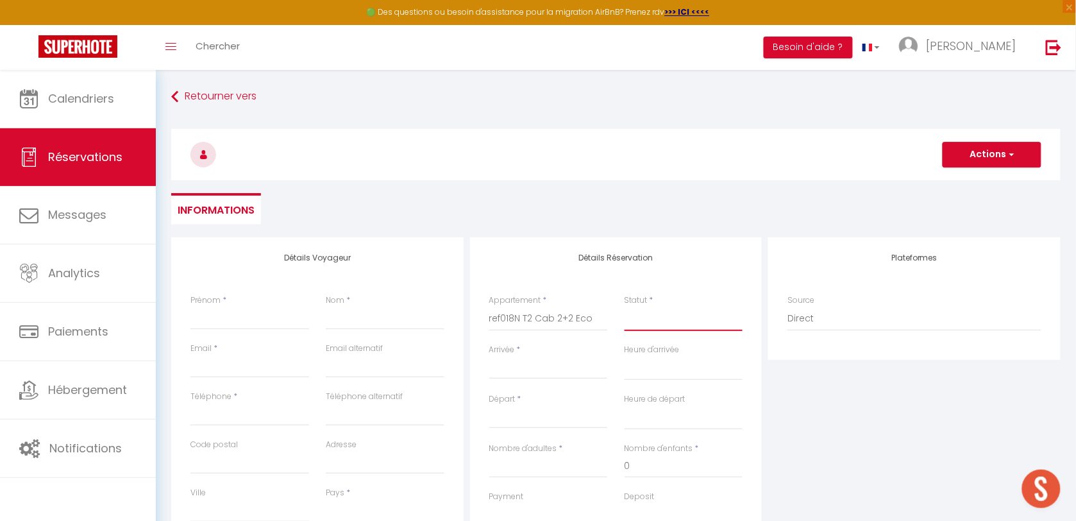
click at [654, 322] on select "Confirmé Non Confirmé [PERSON_NAME] par le voyageur No Show Request" at bounding box center [683, 318] width 119 height 24
click at [526, 372] on input "Arrivée" at bounding box center [548, 368] width 119 height 17
click at [523, 366] on input "Arrivée" at bounding box center [548, 368] width 119 height 17
select select
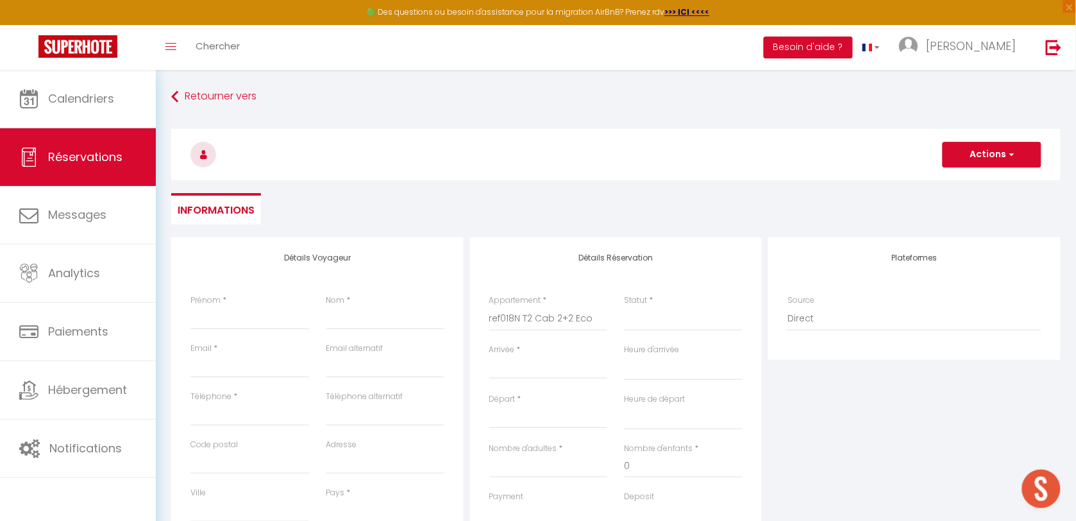
select select
checkbox input "false"
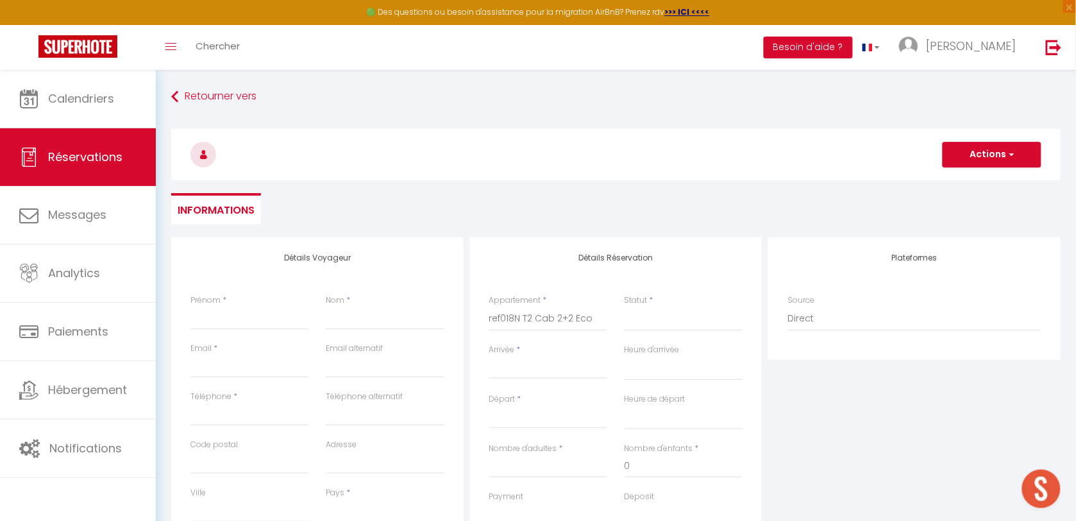
click at [521, 366] on input "Arrivée" at bounding box center [548, 368] width 119 height 17
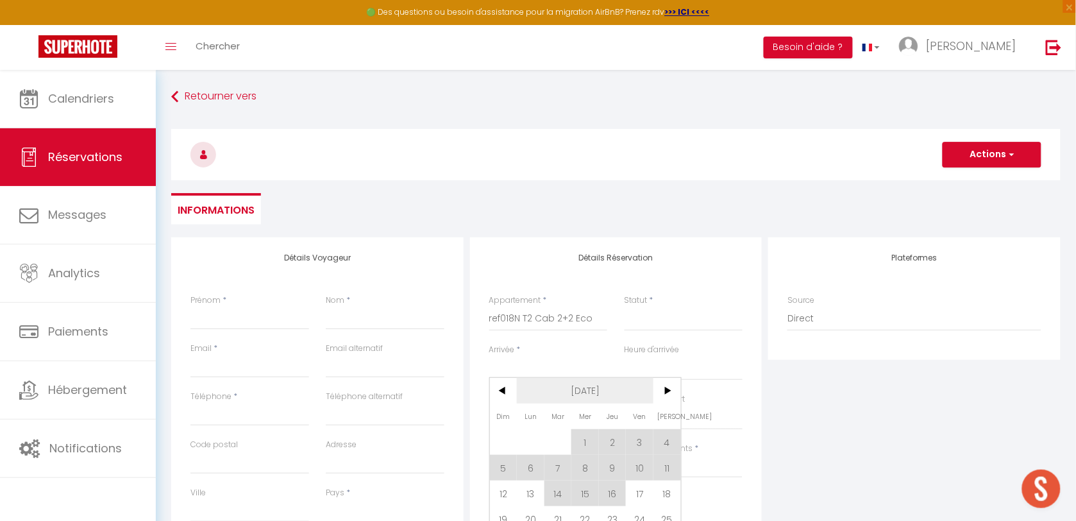
scroll to position [80, 0]
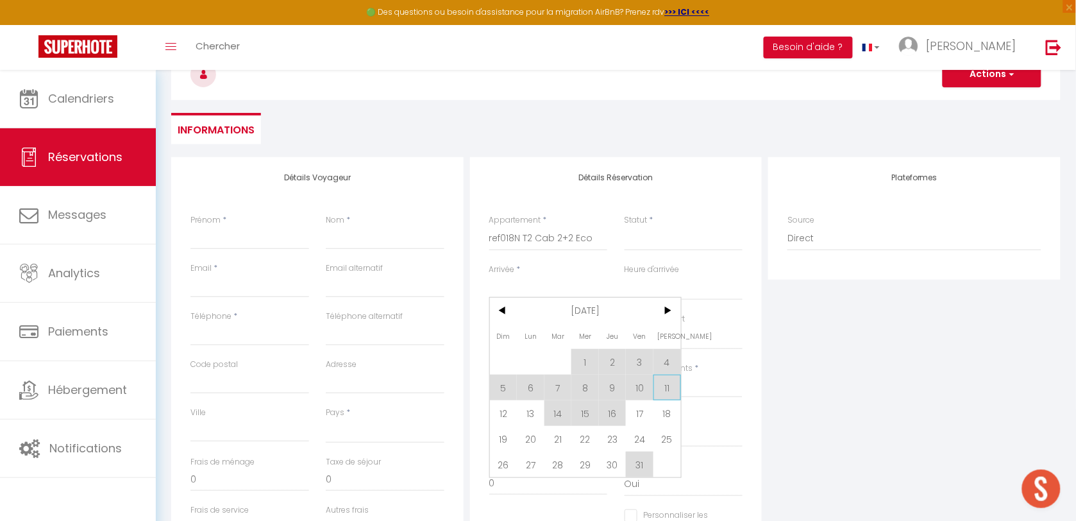
click at [668, 391] on span "11" at bounding box center [667, 387] width 28 height 26
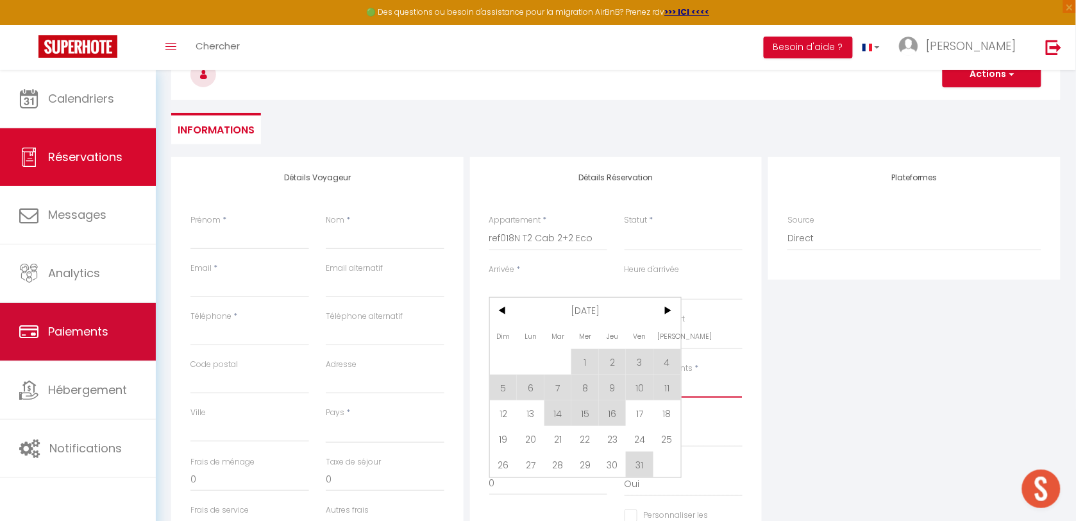
click at [667, 389] on input "0" at bounding box center [683, 385] width 119 height 23
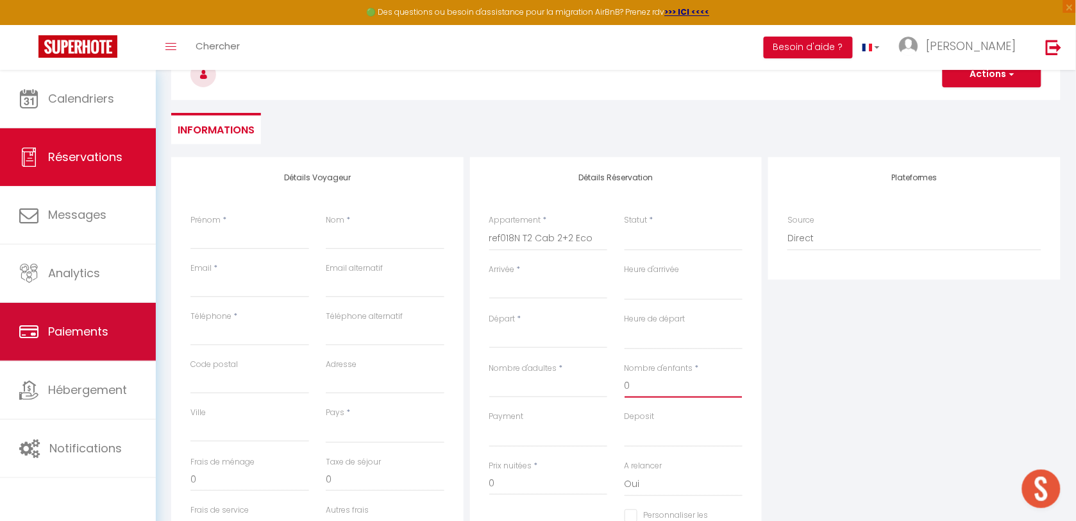
select select
type input "Sam 11 Octobre 2025"
select select
type input "Dim 12 Octobre 2025"
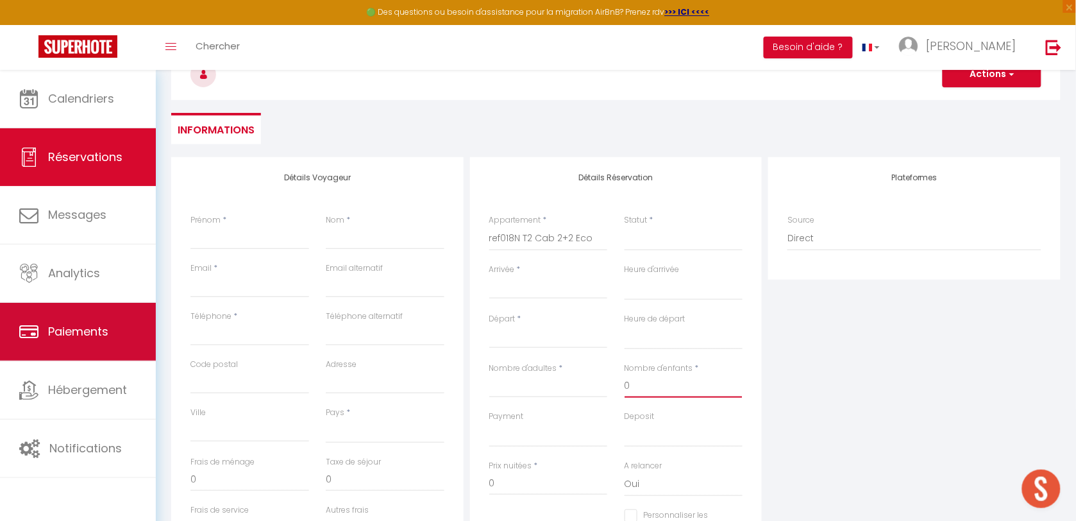
select select
checkbox input "false"
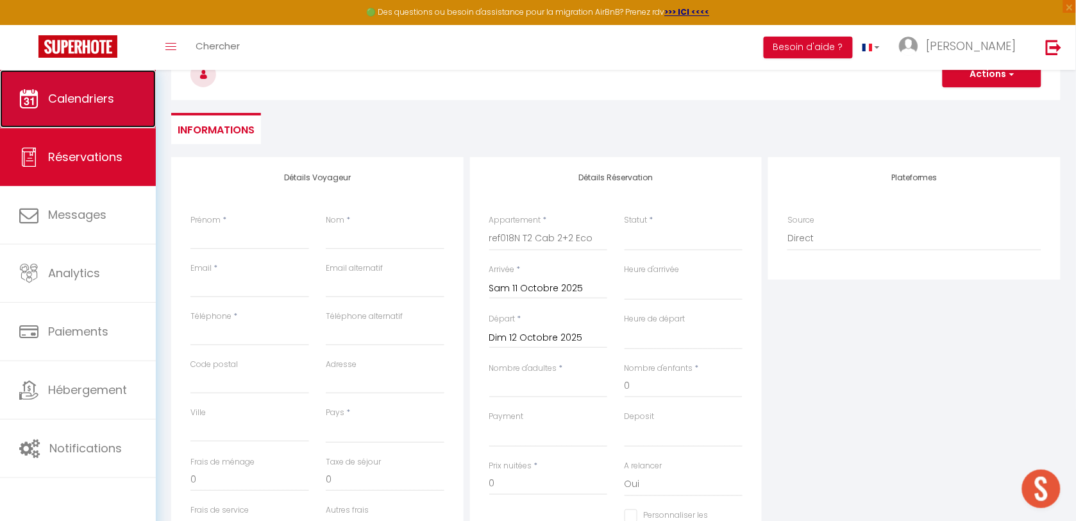
click at [81, 88] on link "Calendriers" at bounding box center [78, 99] width 156 height 58
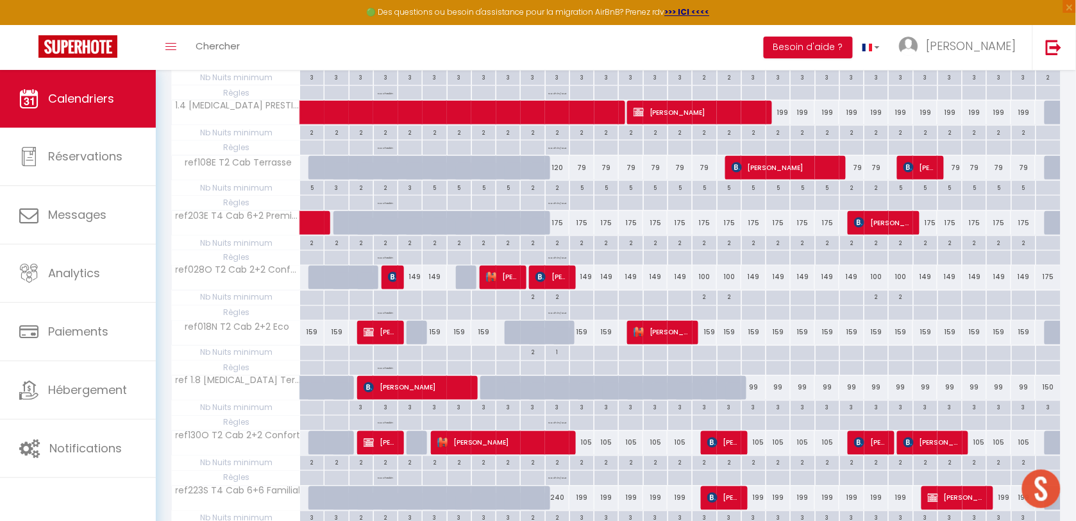
scroll to position [481, 0]
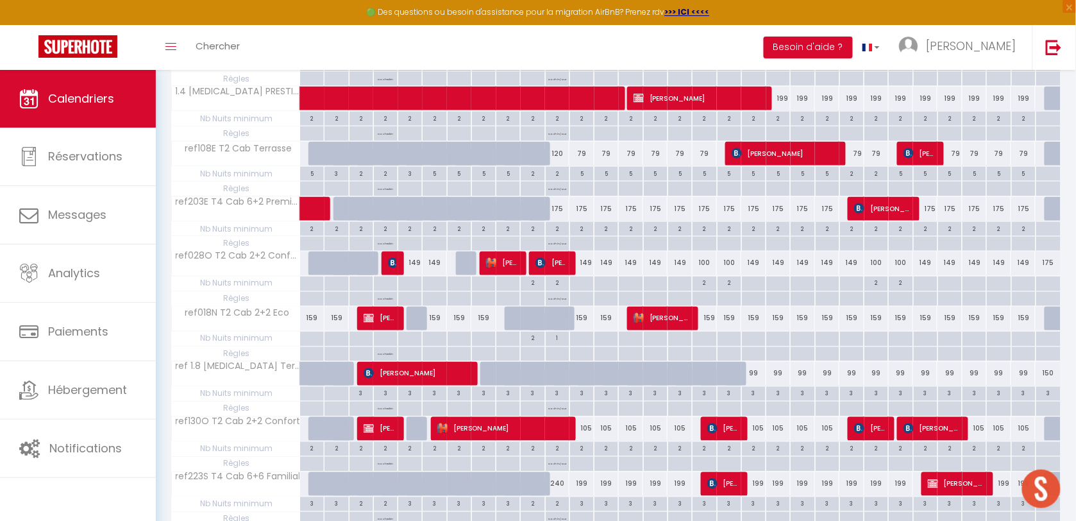
click at [419, 323] on div at bounding box center [418, 318] width 24 height 24
type input "159"
select select "1"
type input "Dim 05 Octobre 2025"
type input "Lun 06 Octobre 2025"
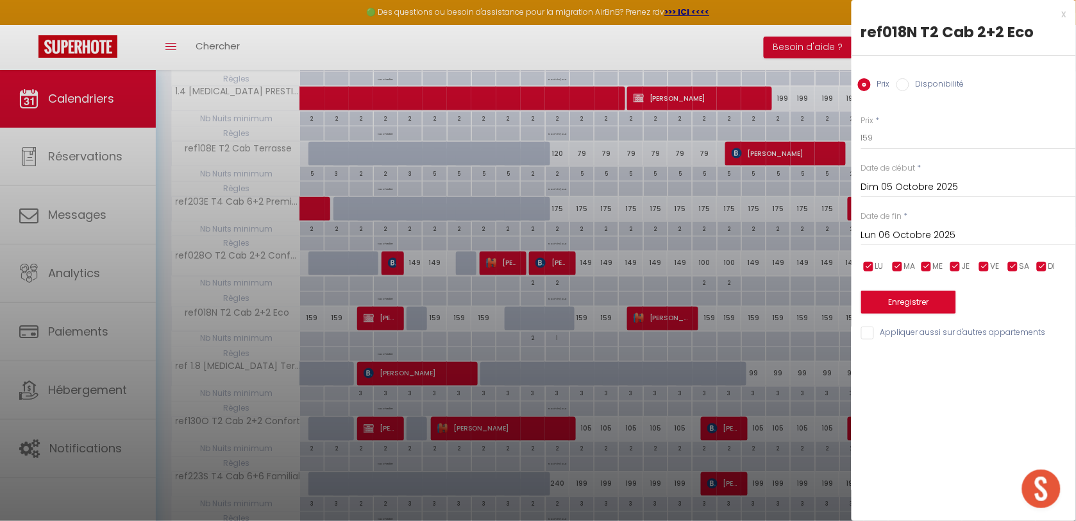
click at [902, 87] on input "Disponibilité" at bounding box center [902, 84] width 13 height 13
radio input "true"
radio input "false"
click at [899, 312] on button "Enregistrer" at bounding box center [908, 303] width 95 height 23
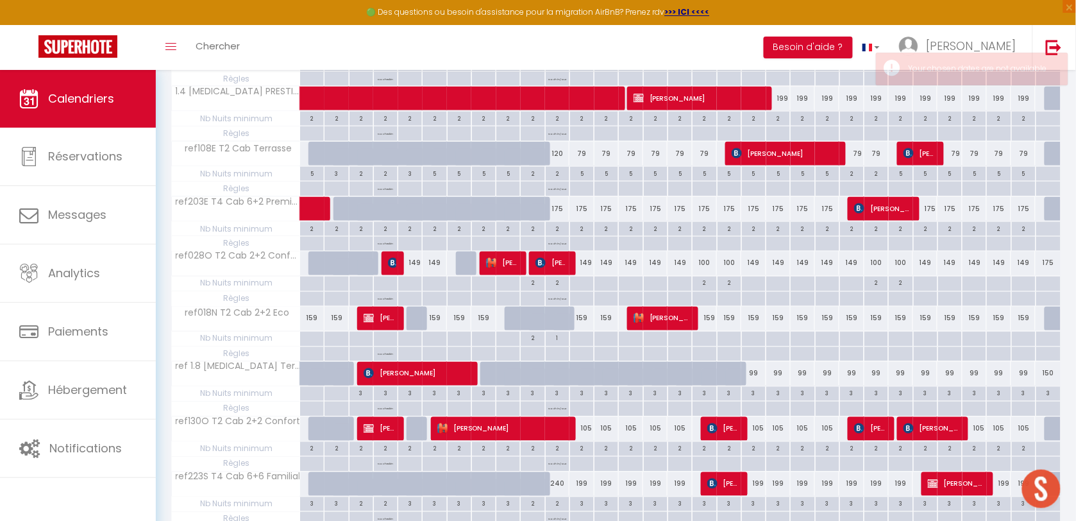
click at [412, 324] on div at bounding box center [418, 318] width 24 height 24
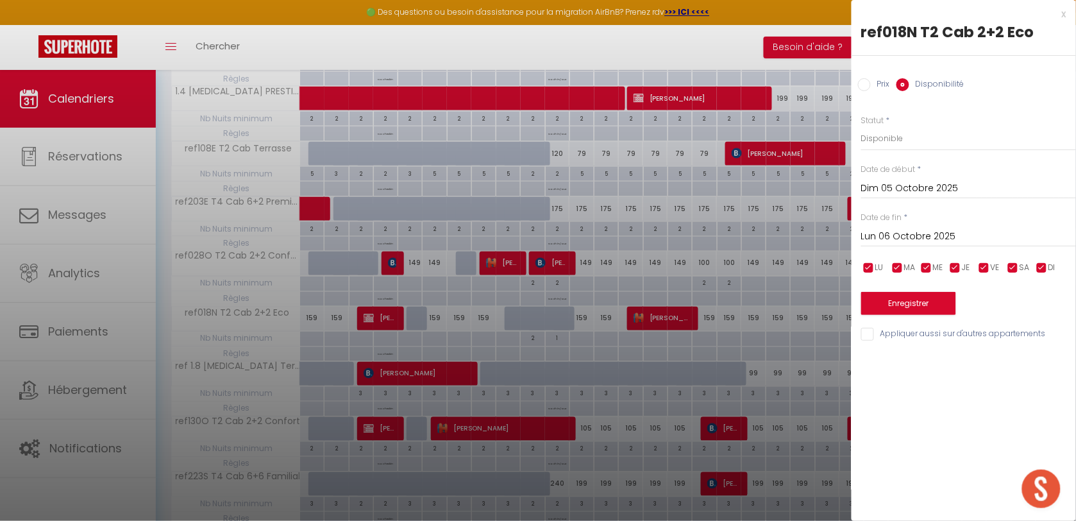
click at [581, 324] on div at bounding box center [538, 260] width 1076 height 521
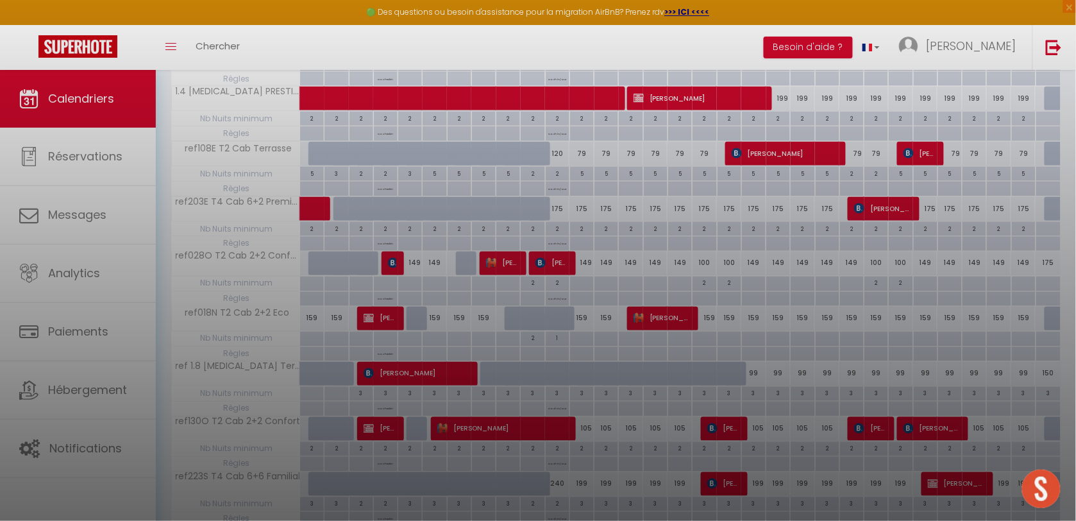
click at [1062, 14] on div at bounding box center [538, 260] width 1076 height 521
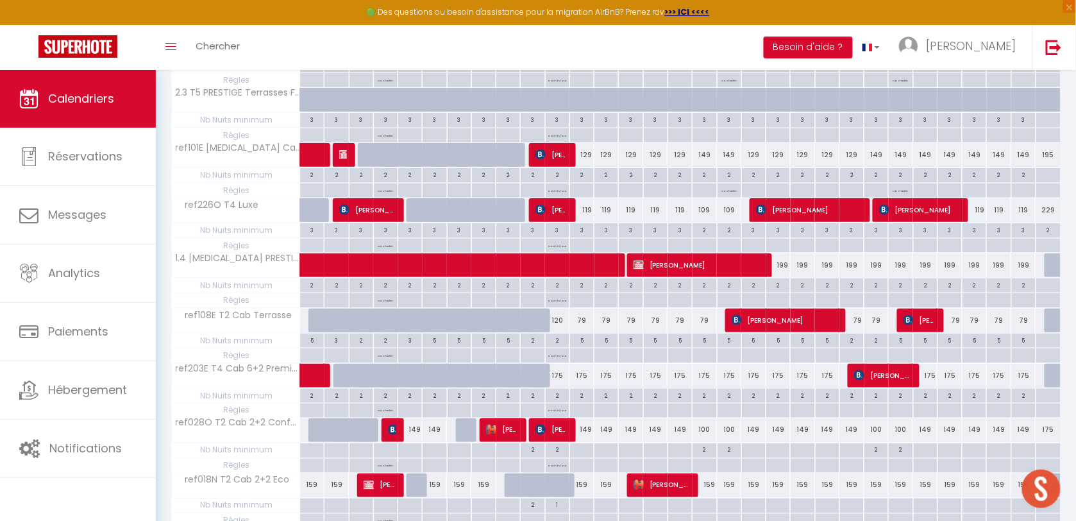
scroll to position [321, 0]
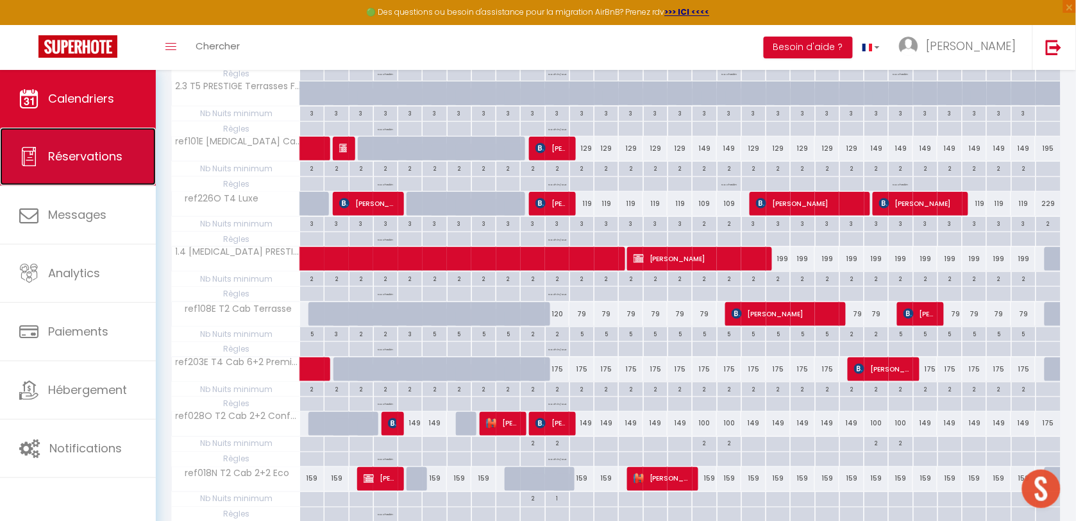
click at [58, 151] on span "Réservations" at bounding box center [85, 156] width 74 height 16
select select "not_cancelled"
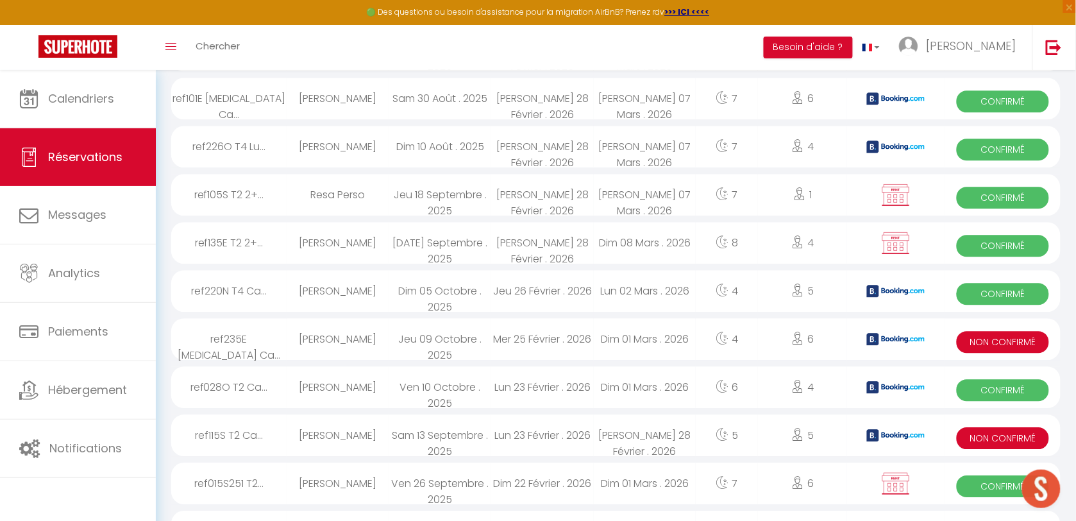
scroll to position [714, 0]
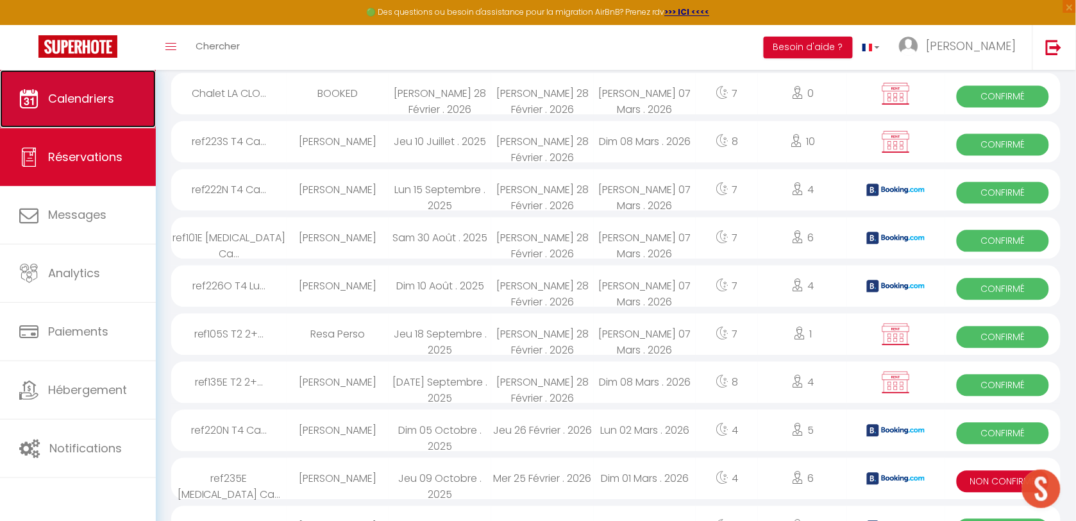
click at [90, 110] on link "Calendriers" at bounding box center [78, 99] width 156 height 58
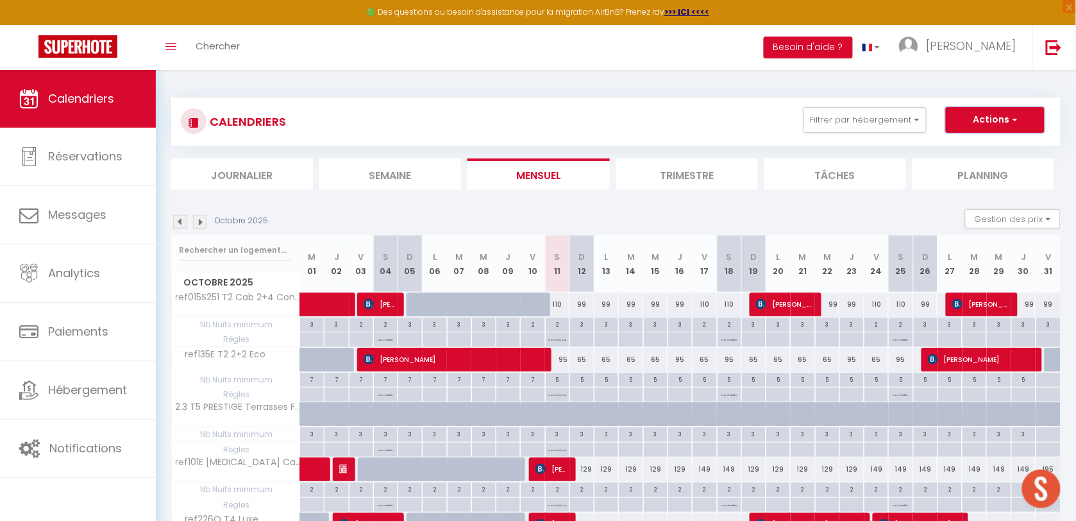
click at [1009, 124] on button "Actions" at bounding box center [995, 120] width 99 height 26
click at [989, 146] on link "Nouvelle réservation" at bounding box center [982, 149] width 112 height 19
select select
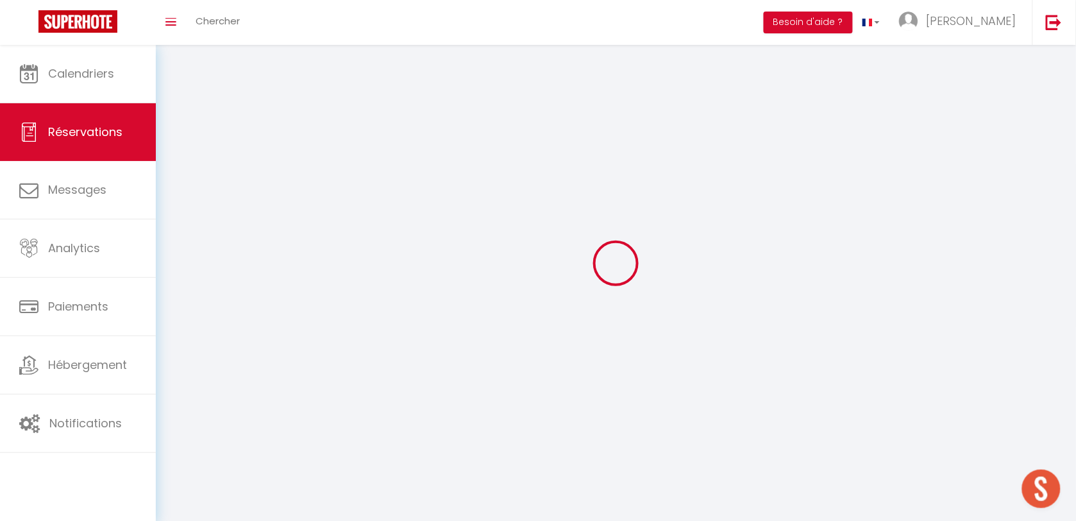
select select
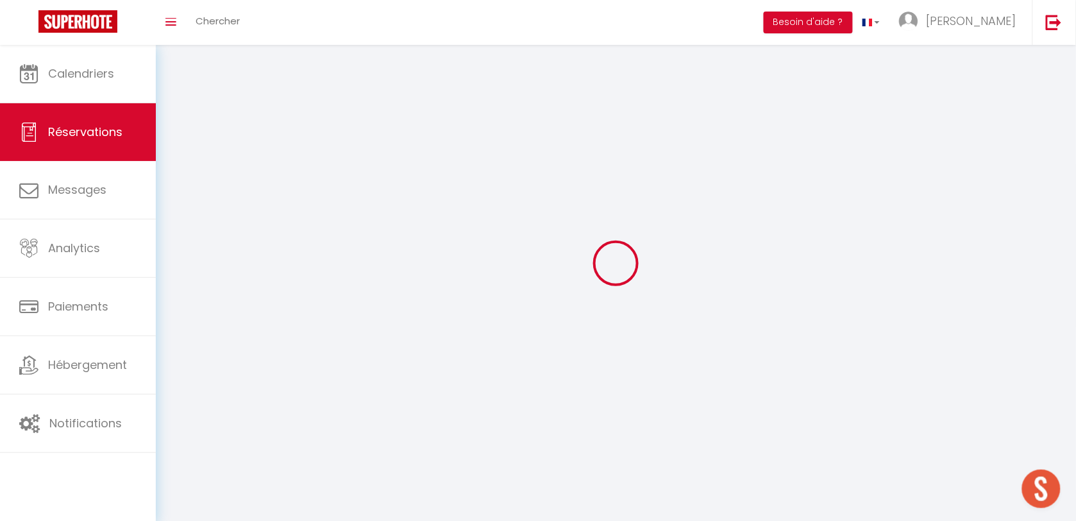
select select
checkbox input "false"
select select
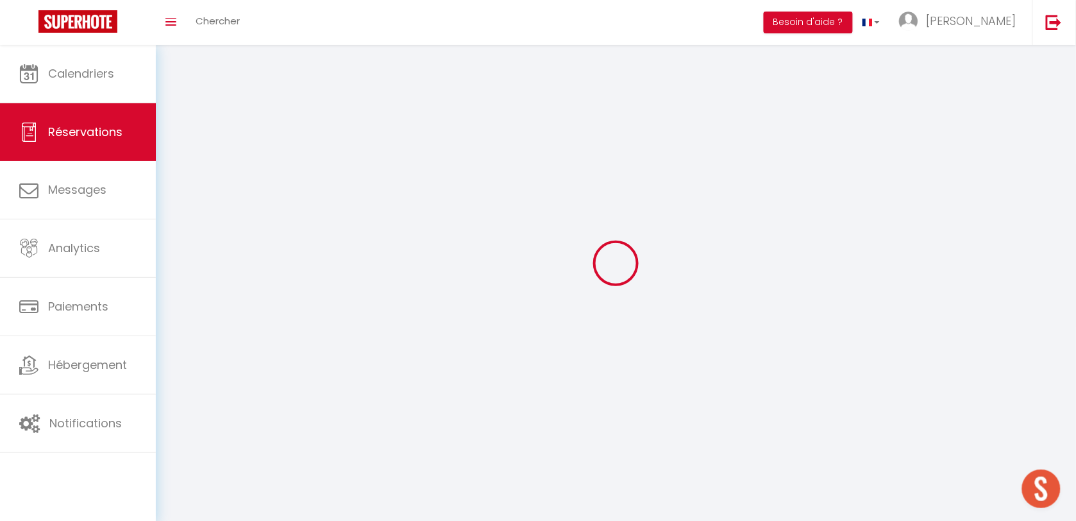
select select
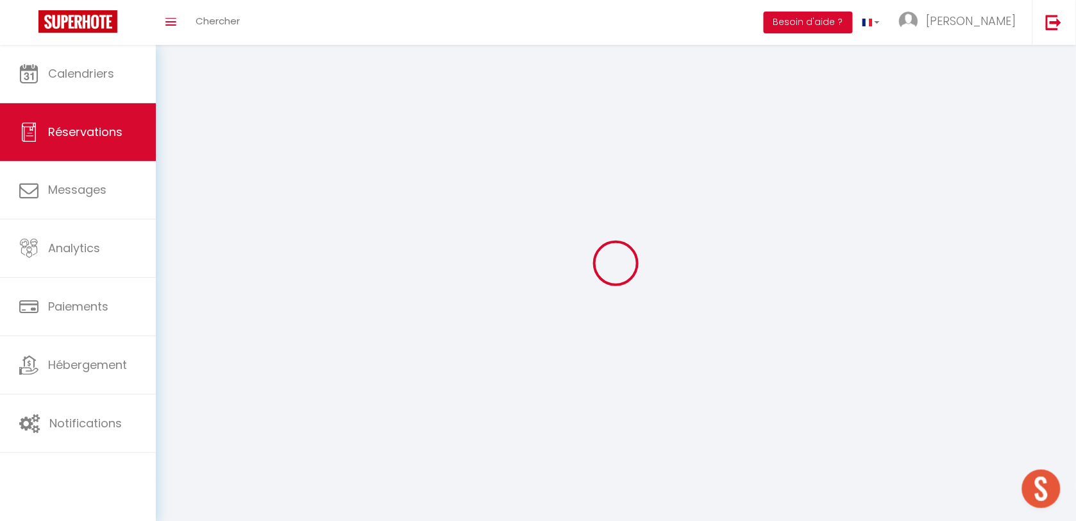
select select
checkbox input "false"
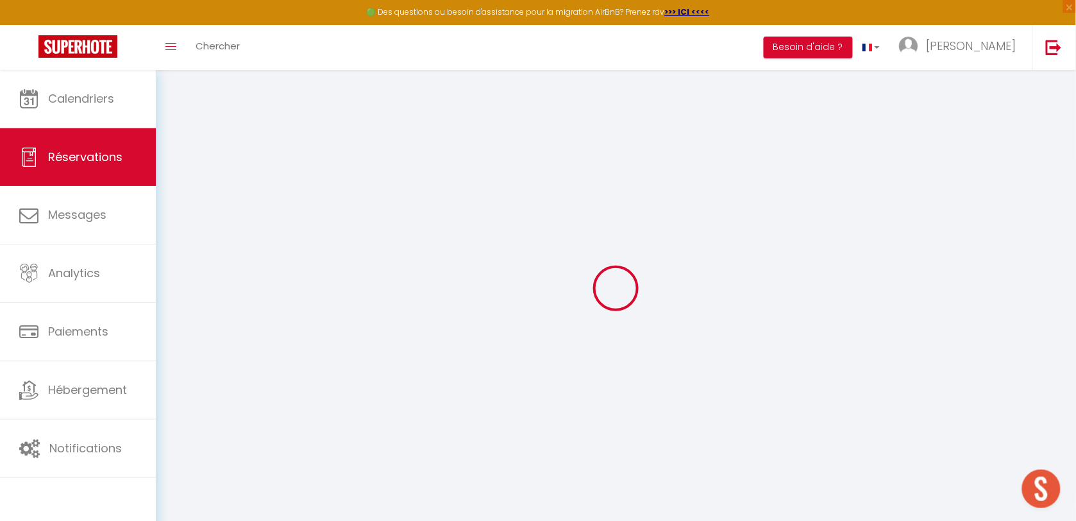
select select
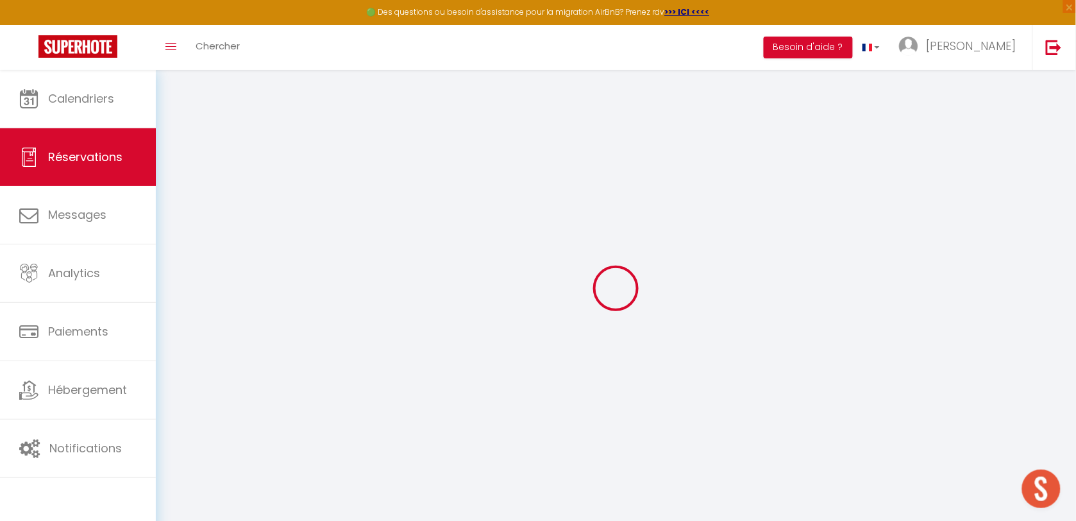
select select
checkbox input "false"
select select
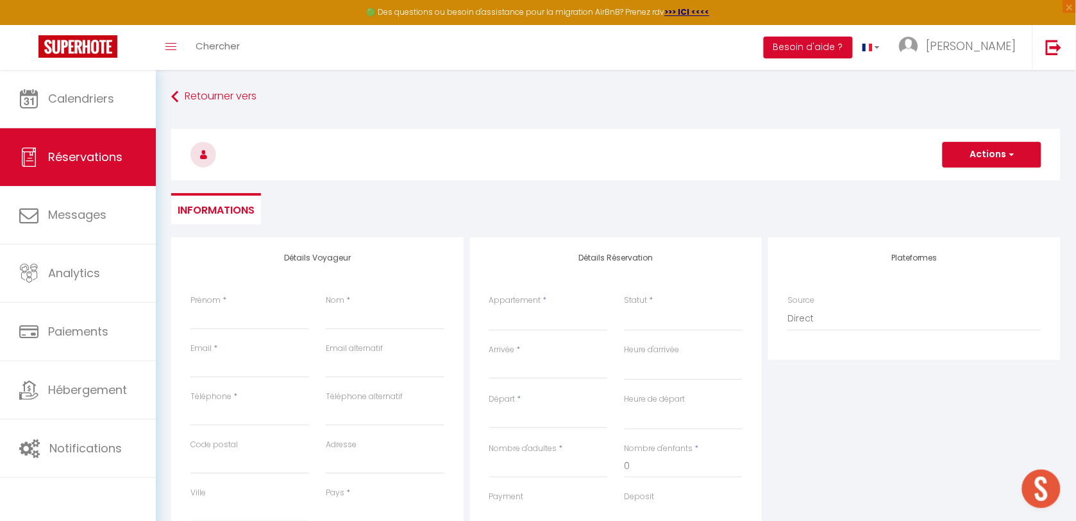
select select
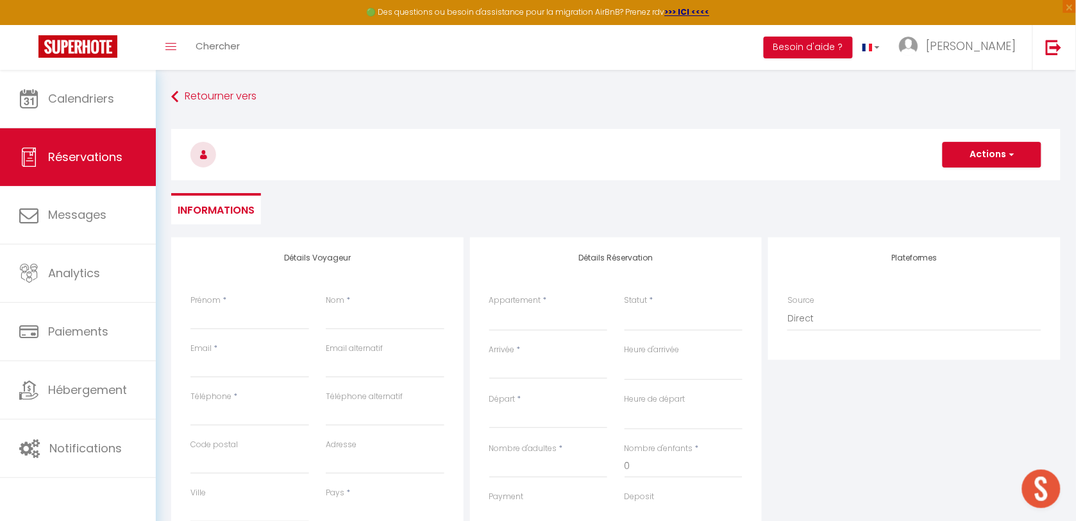
checkbox input "false"
select select
click at [545, 315] on select "ref015S251 T2 Cab 2+4 Confort ref130O T2 Cab 2+2 Confort ref223S T4 Cab 6+6 Fam…" at bounding box center [548, 318] width 119 height 24
select select "74028"
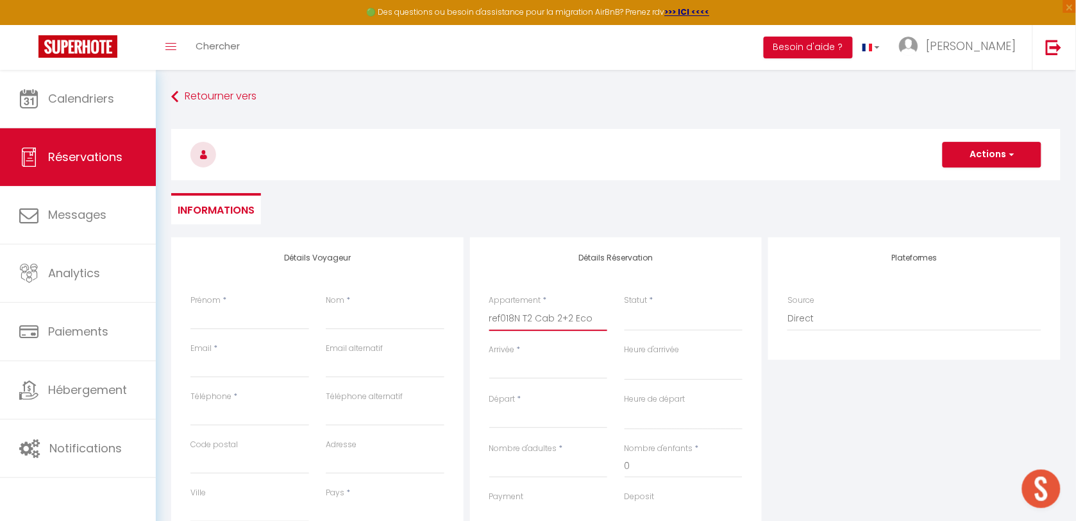
click at [489, 306] on select "ref015S251 T2 Cab 2+4 Confort ref130O T2 Cab 2+2 Confort ref223S T4 Cab 6+6 Fam…" at bounding box center [548, 318] width 119 height 24
click at [673, 308] on select "Confirmé Non Confirmé [PERSON_NAME] par le voyageur No Show Request" at bounding box center [683, 318] width 119 height 24
click at [668, 316] on select "Confirmé Non Confirmé [PERSON_NAME] par le voyageur No Show Request" at bounding box center [683, 318] width 119 height 24
click at [505, 281] on div "Détails Réservation Appartement * ref015S251 T2 Cab 2+4 Confort ref130O T2 Cab …" at bounding box center [616, 445] width 292 height 417
select select
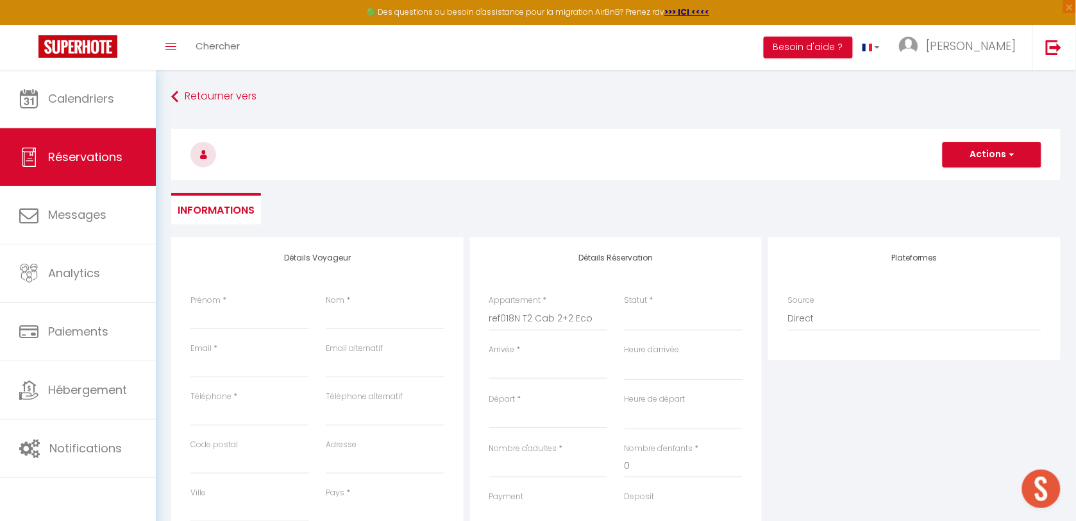
select select
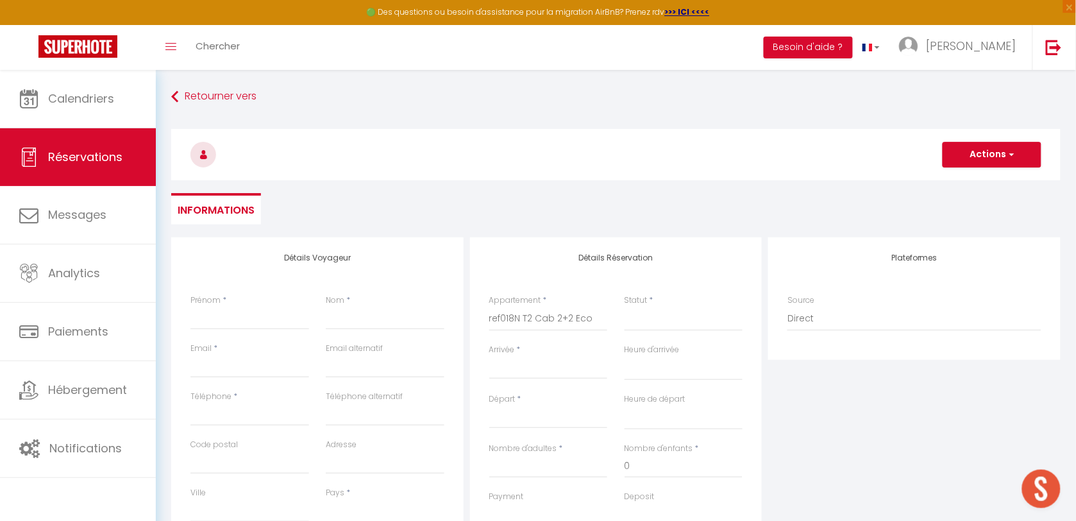
checkbox input "false"
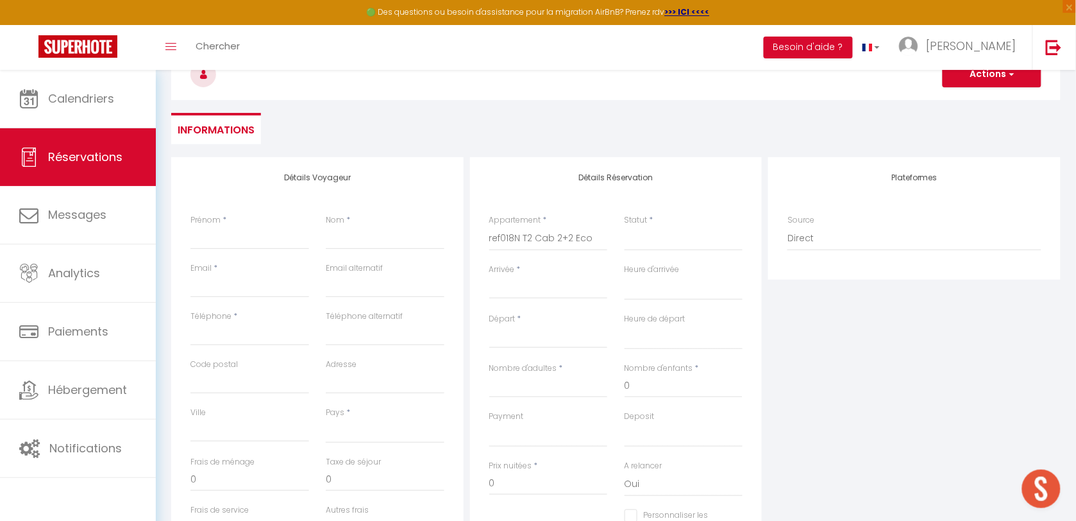
click at [561, 286] on input "Arrivée" at bounding box center [548, 288] width 119 height 17
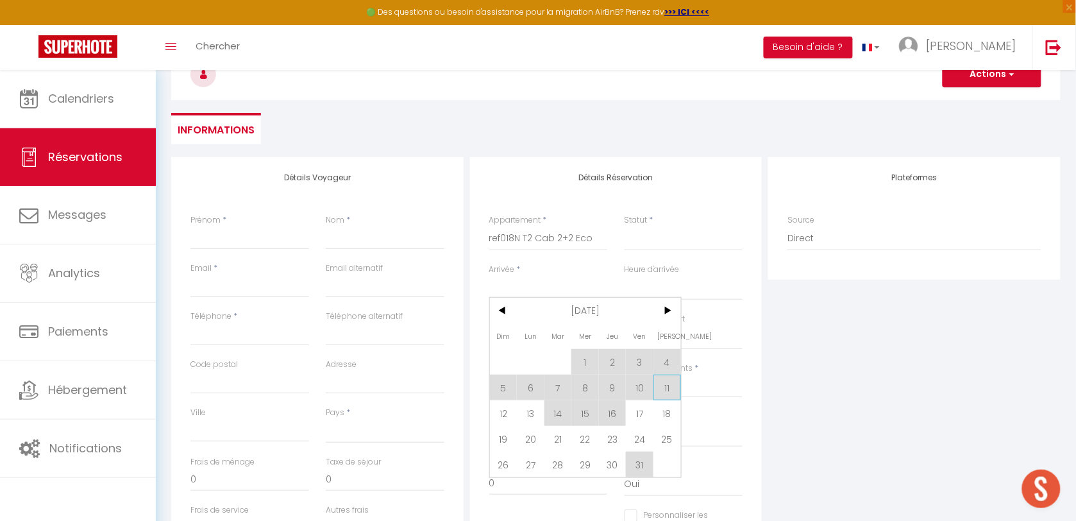
click at [665, 392] on span "11" at bounding box center [667, 387] width 28 height 26
click at [665, 386] on input "0" at bounding box center [683, 385] width 119 height 23
click at [930, 418] on div "Plateformes Source Direct [DOMAIN_NAME] [DOMAIN_NAME] Chalet montagne Expedia G…" at bounding box center [914, 386] width 299 height 458
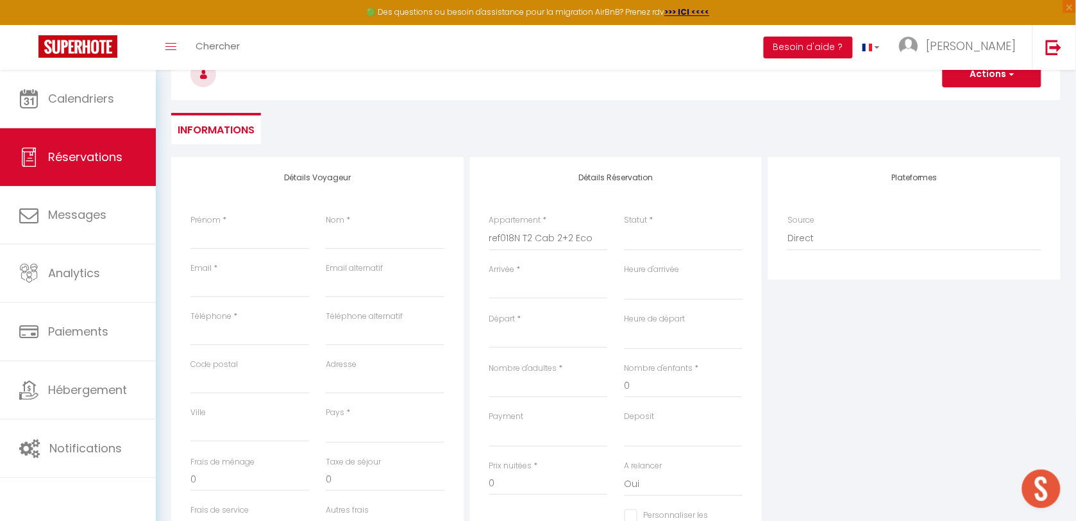
select select
type input "Sam 11 Octobre 2025"
select select
type input "Dim 12 Octobre 2025"
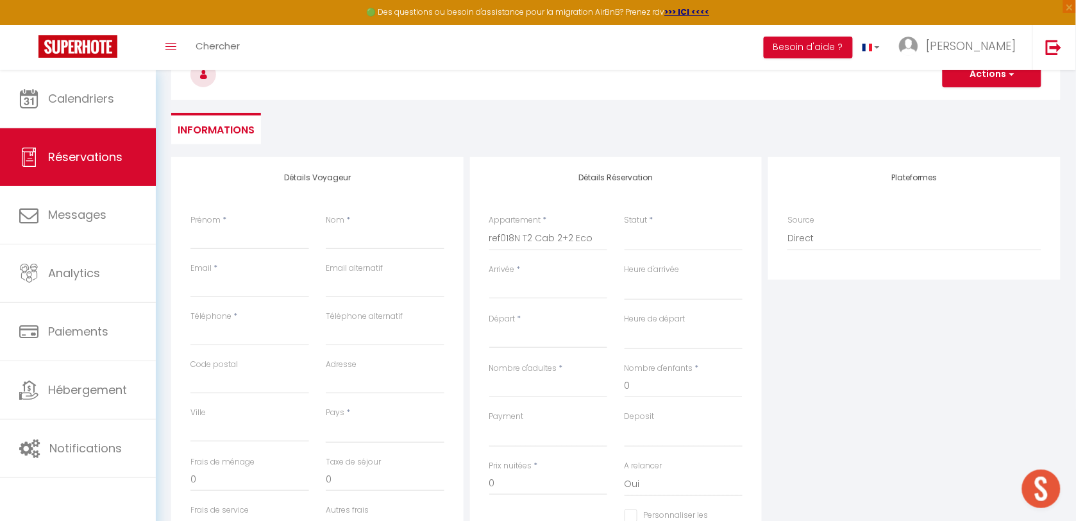
select select
checkbox input "false"
click at [209, 232] on input "Prénom" at bounding box center [249, 237] width 119 height 23
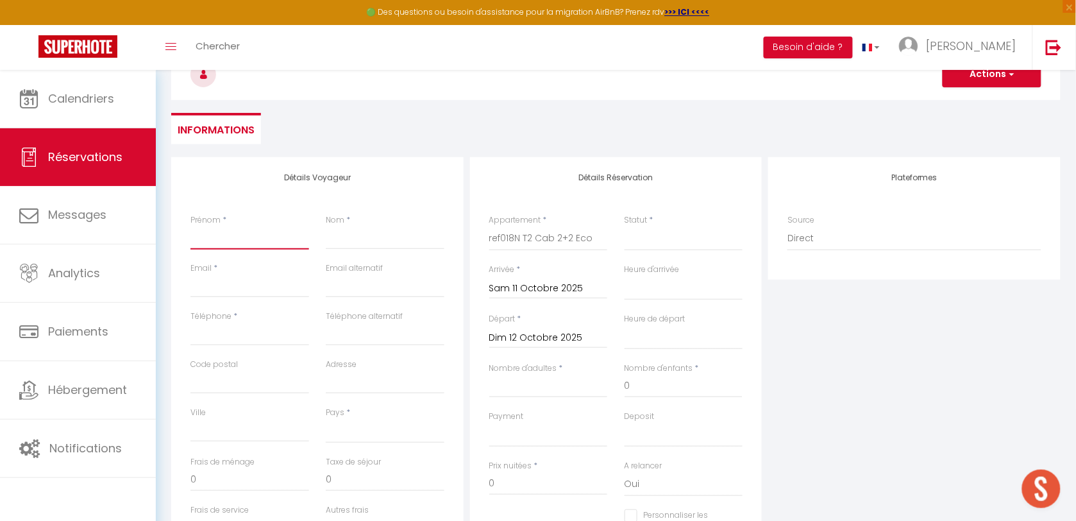
click at [245, 239] on input "Prénom" at bounding box center [249, 237] width 119 height 23
type input "k"
select select
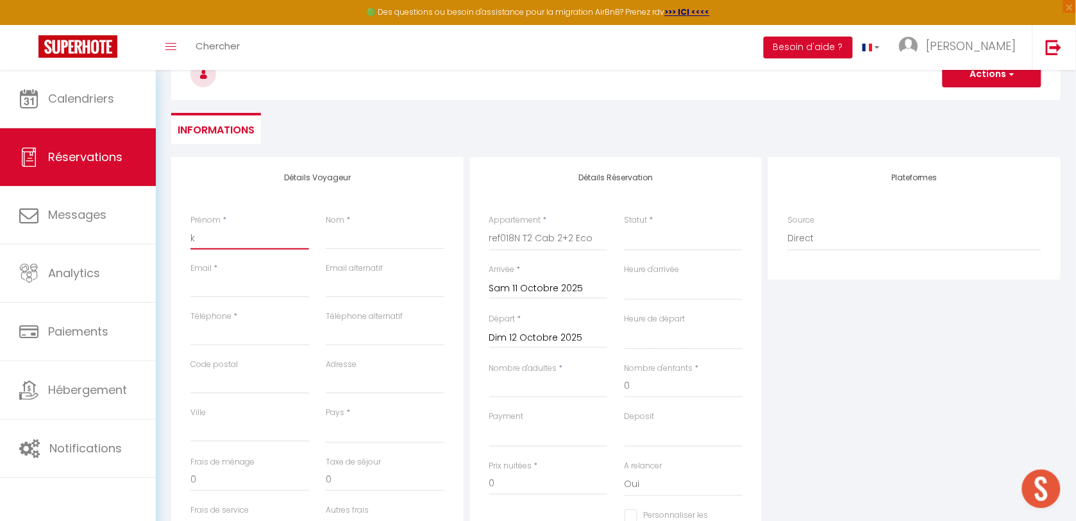
select select
checkbox input "false"
type input "ke"
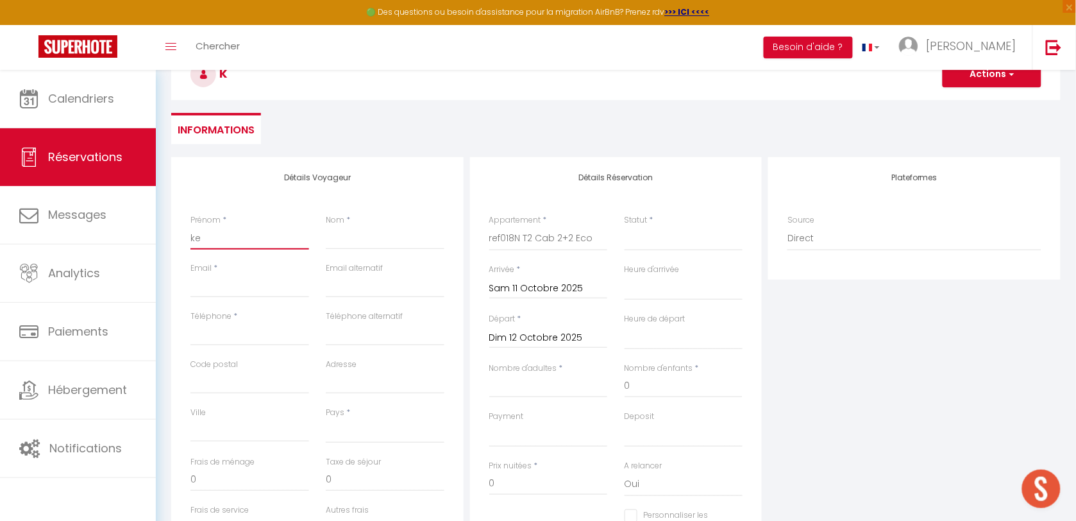
select select
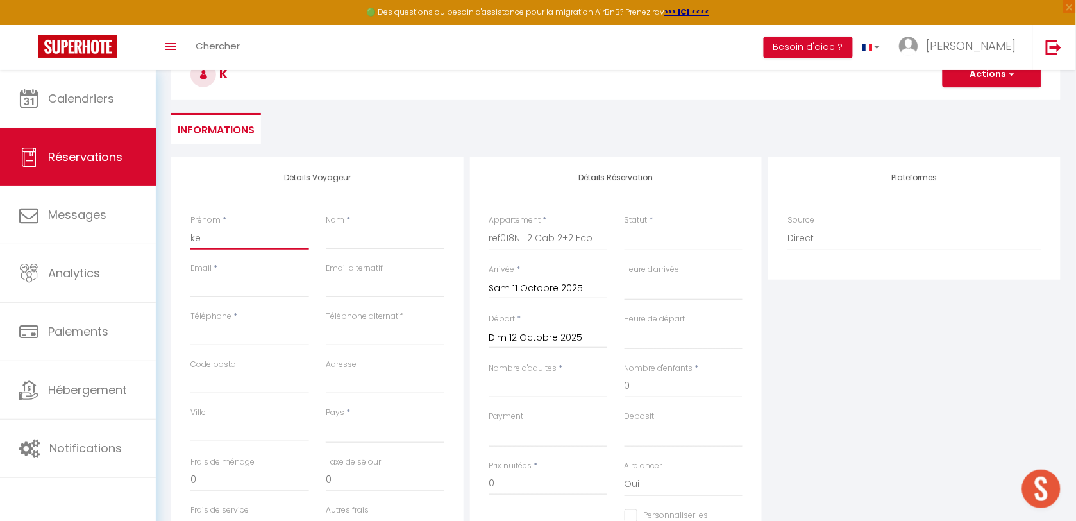
select select
checkbox input "false"
type input "kev"
select select
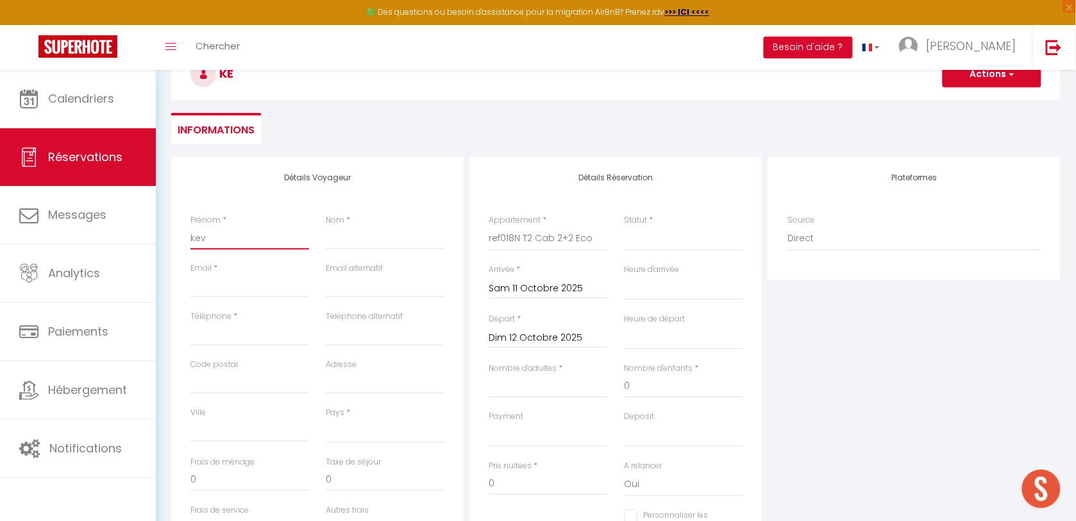
select select
checkbox input "false"
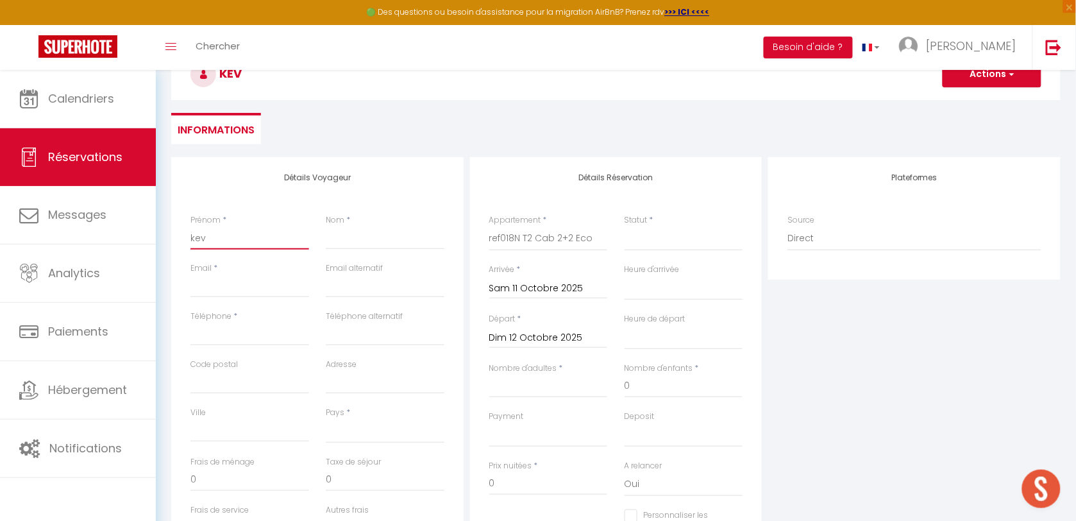
type input "kevi"
select select
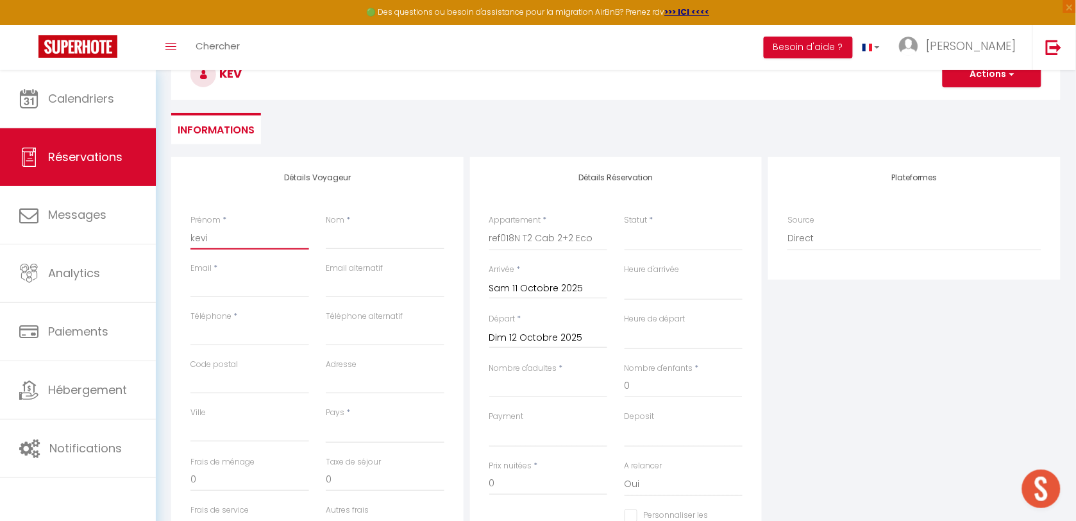
select select
checkbox input "false"
type input "[PERSON_NAME]"
select select
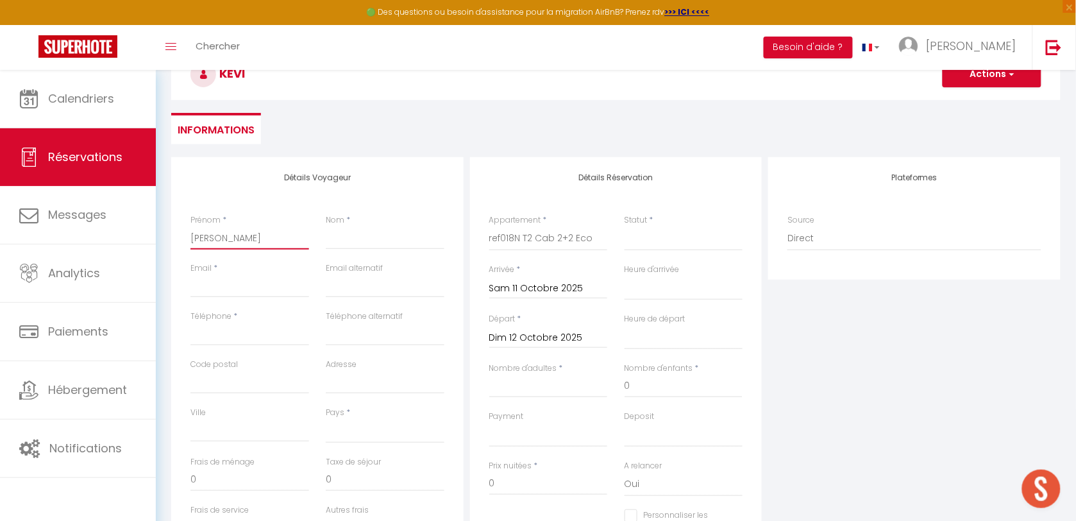
select select
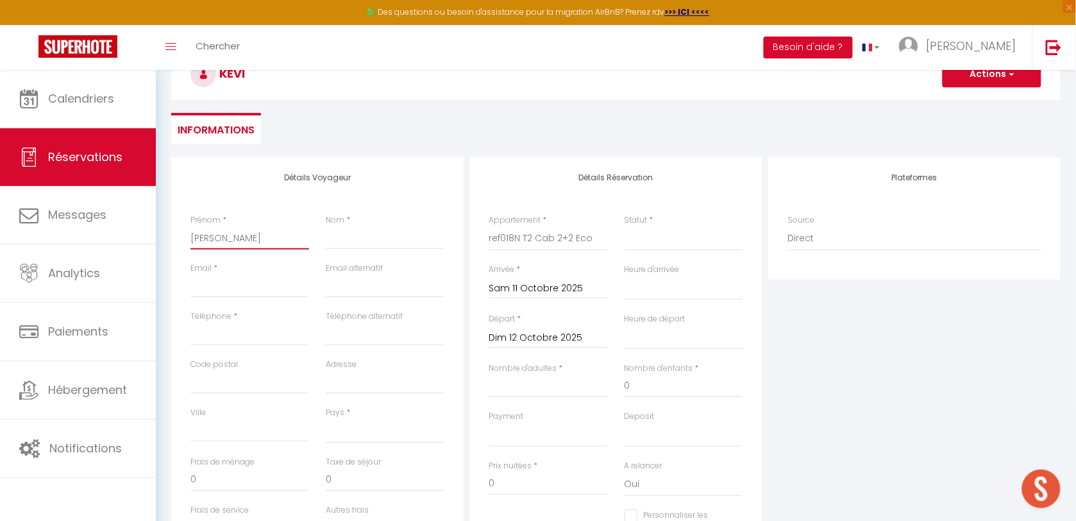
checkbox input "false"
type input "[PERSON_NAME]"
type input "b"
select select
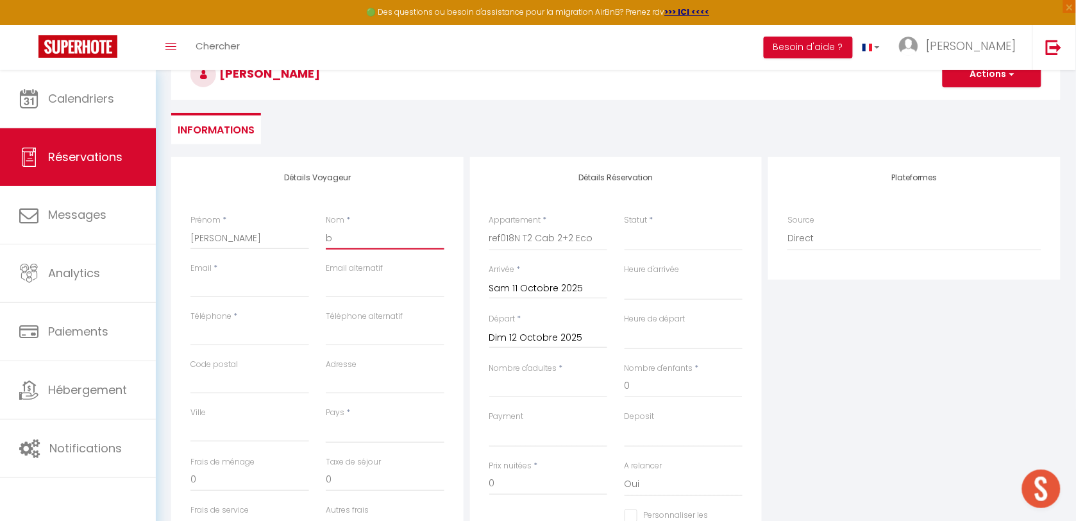
select select
checkbox input "false"
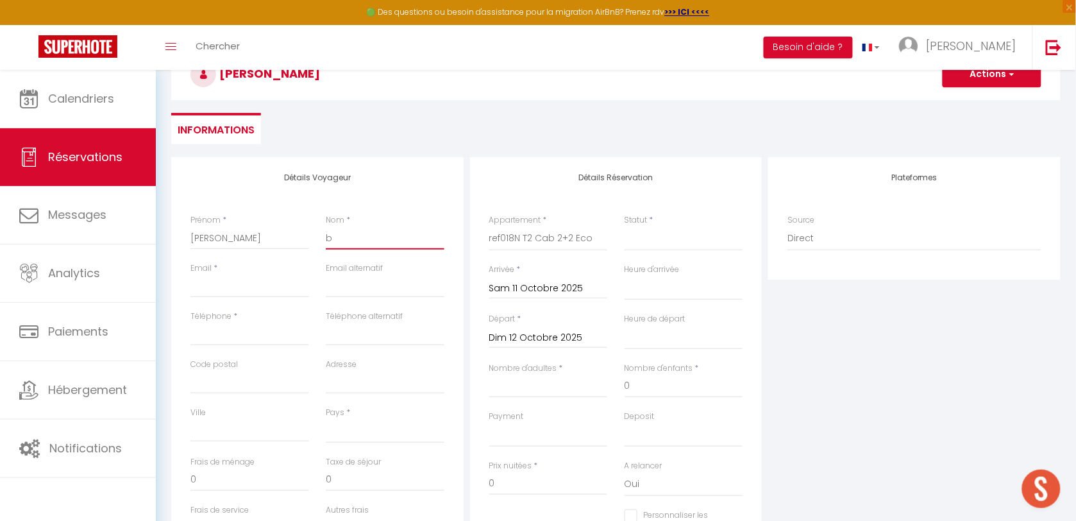
type input "ba"
select select
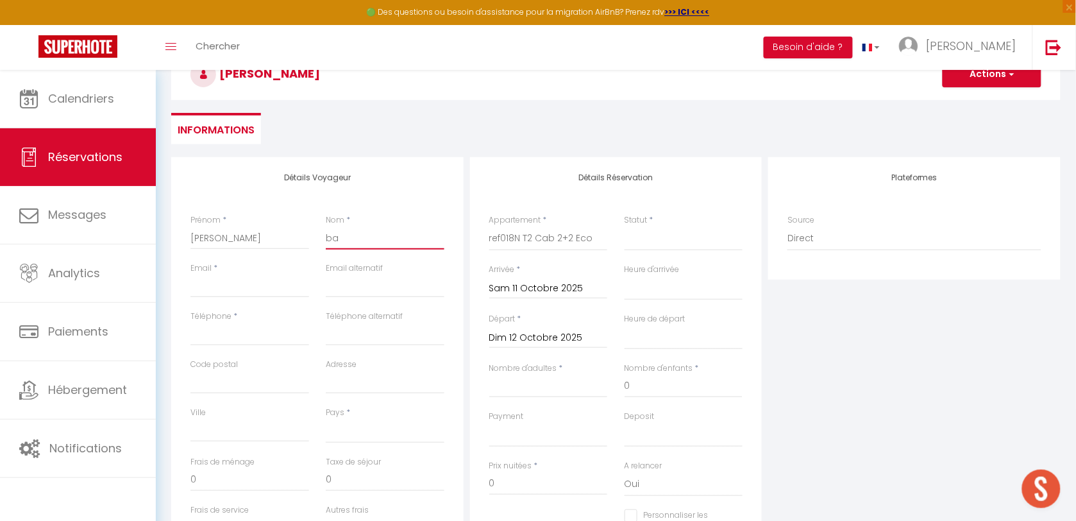
select select
click at [216, 289] on input "Email client" at bounding box center [249, 285] width 119 height 23
click at [230, 332] on input "Téléphone" at bounding box center [249, 334] width 119 height 23
click at [257, 385] on input "Code postal" at bounding box center [249, 382] width 119 height 23
click at [353, 434] on select "[GEOGRAPHIC_DATA] [GEOGRAPHIC_DATA] [GEOGRAPHIC_DATA] [GEOGRAPHIC_DATA] [GEOGRA…" at bounding box center [385, 431] width 119 height 24
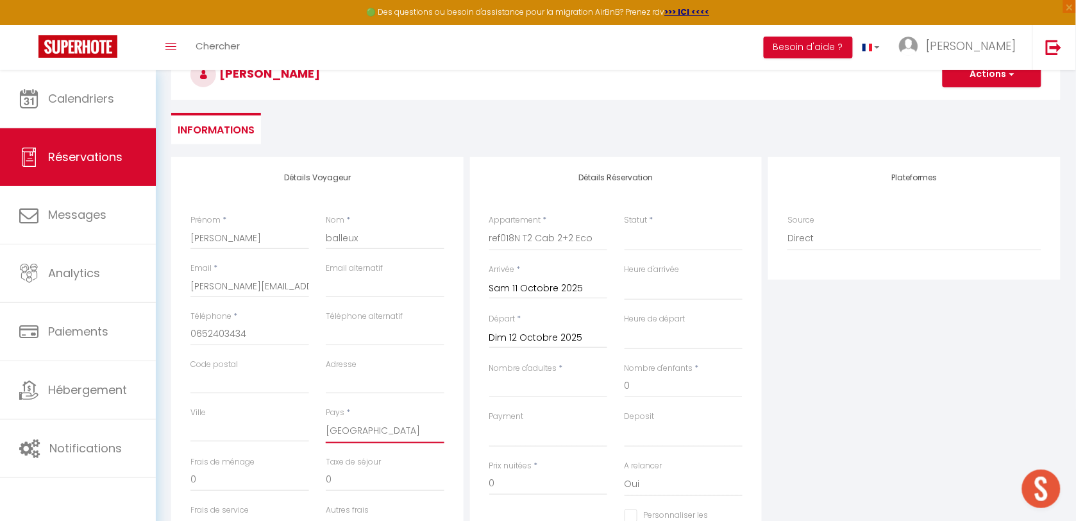
click at [326, 419] on select "[GEOGRAPHIC_DATA] [GEOGRAPHIC_DATA] [GEOGRAPHIC_DATA] [GEOGRAPHIC_DATA] [GEOGRA…" at bounding box center [385, 431] width 119 height 24
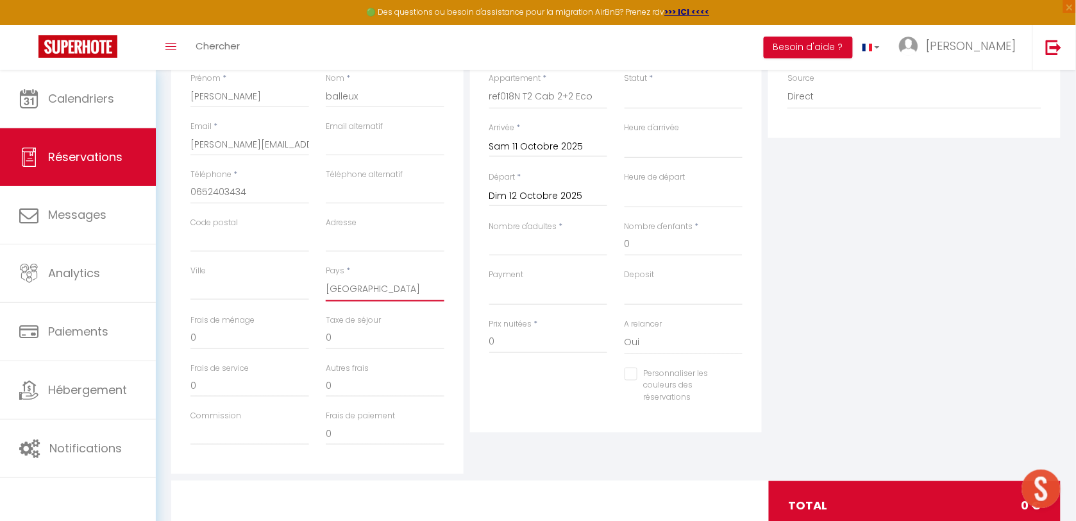
scroll to position [240, 0]
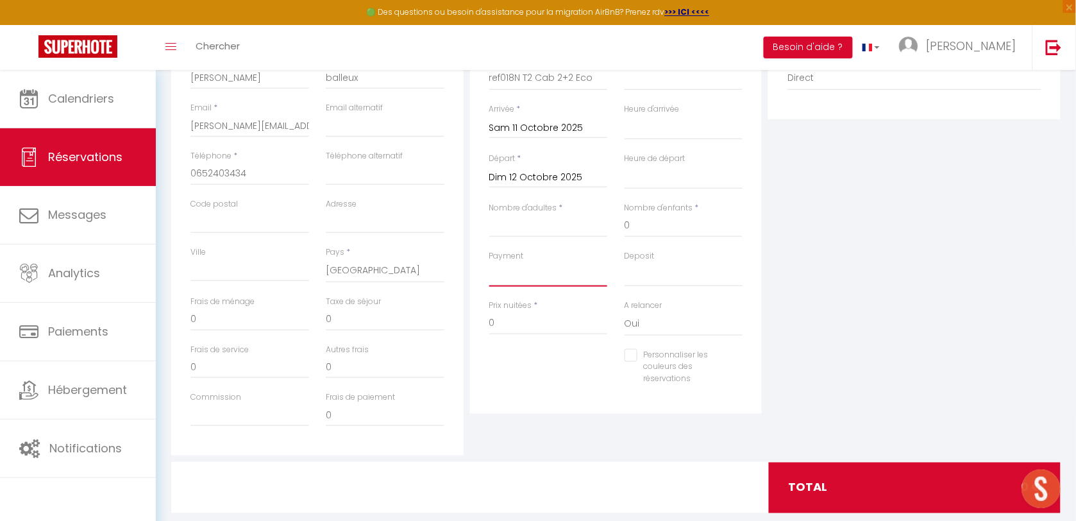
click at [507, 272] on select "OK KO" at bounding box center [548, 274] width 119 height 24
click at [489, 262] on select "OK KO" at bounding box center [548, 274] width 119 height 24
click at [515, 321] on input "0" at bounding box center [548, 323] width 119 height 23
click at [660, 215] on input "0" at bounding box center [683, 225] width 119 height 23
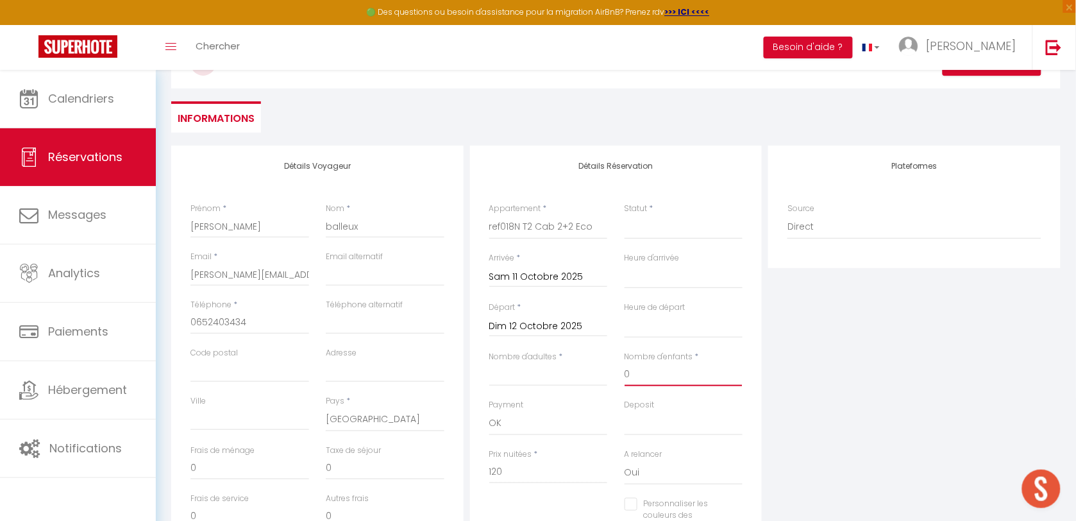
scroll to position [184, 0]
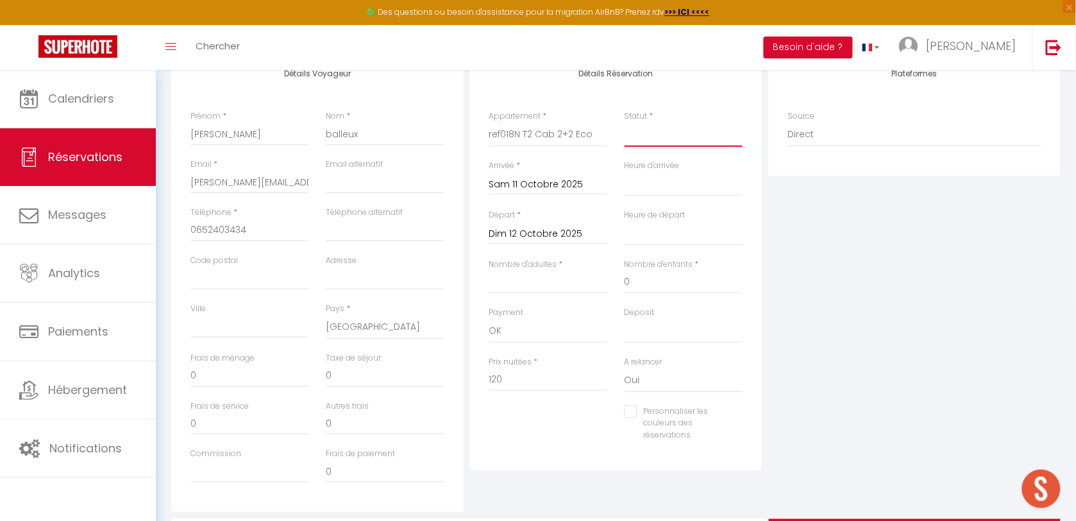
click at [639, 135] on select "Confirmé Non Confirmé [PERSON_NAME] par le voyageur No Show Request" at bounding box center [683, 134] width 119 height 24
click at [624, 122] on select "Confirmé Non Confirmé [PERSON_NAME] par le voyageur No Show Request" at bounding box center [683, 134] width 119 height 24
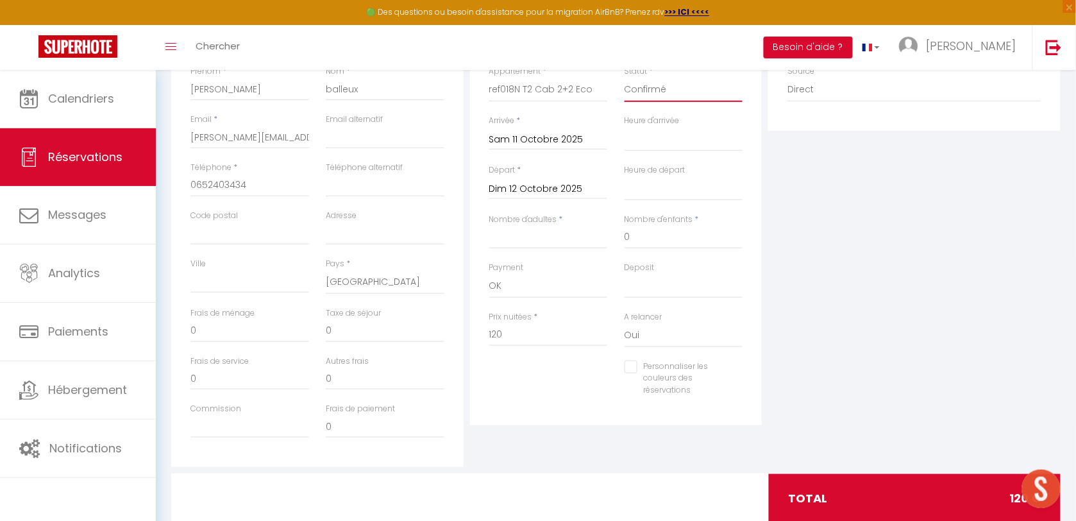
scroll to position [264, 0]
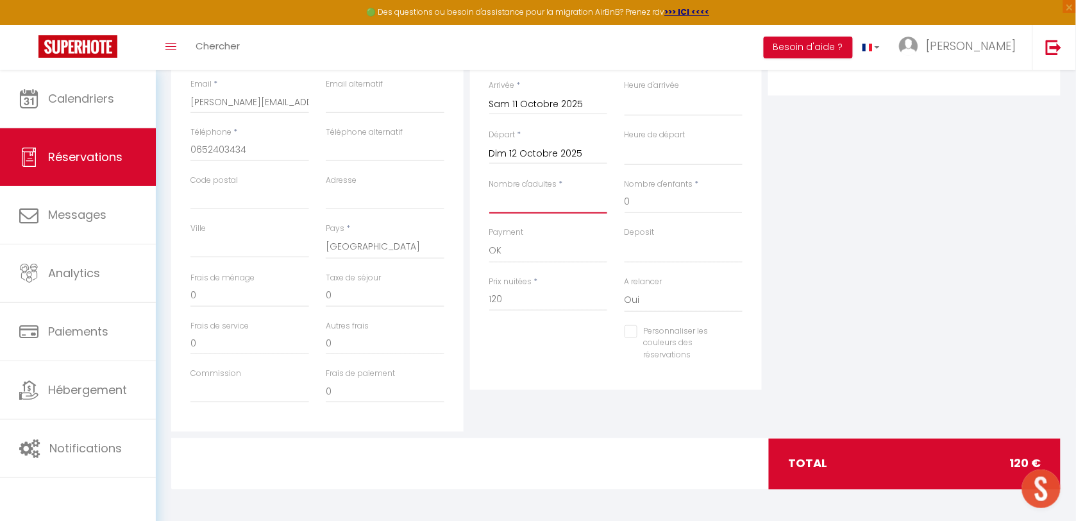
click at [516, 207] on input "Nombre d'adultes" at bounding box center [548, 201] width 119 height 23
click at [800, 232] on div "Plateformes Source Direct [DOMAIN_NAME] [DOMAIN_NAME] Chalet montagne Expedia G…" at bounding box center [914, 202] width 299 height 458
click at [499, 200] on input "1" at bounding box center [548, 201] width 119 height 23
click at [527, 292] on input "0" at bounding box center [548, 299] width 119 height 23
click at [769, 270] on div "Plateformes Source Direct [DOMAIN_NAME] [DOMAIN_NAME] Chalet montagne Expedia G…" at bounding box center [914, 202] width 299 height 458
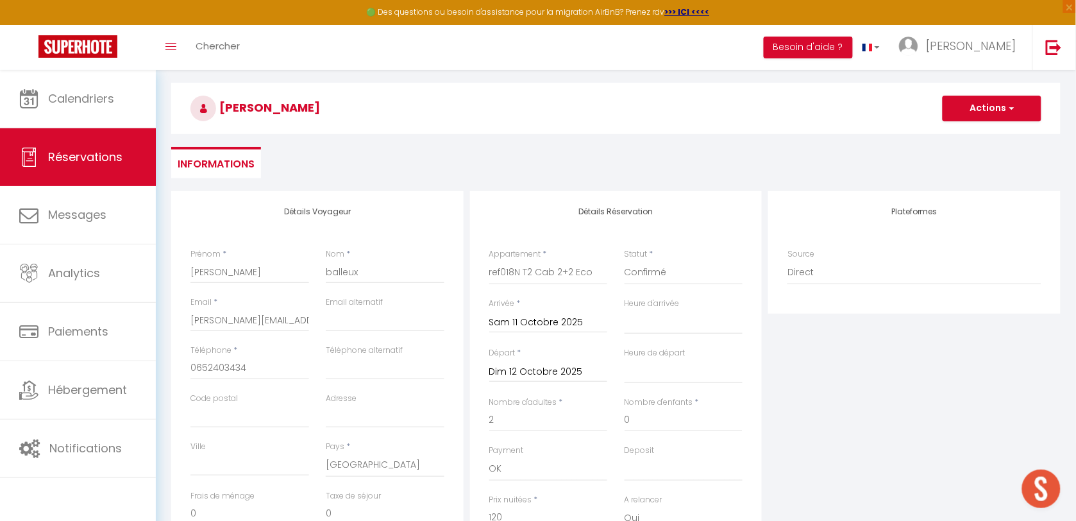
scroll to position [24, 0]
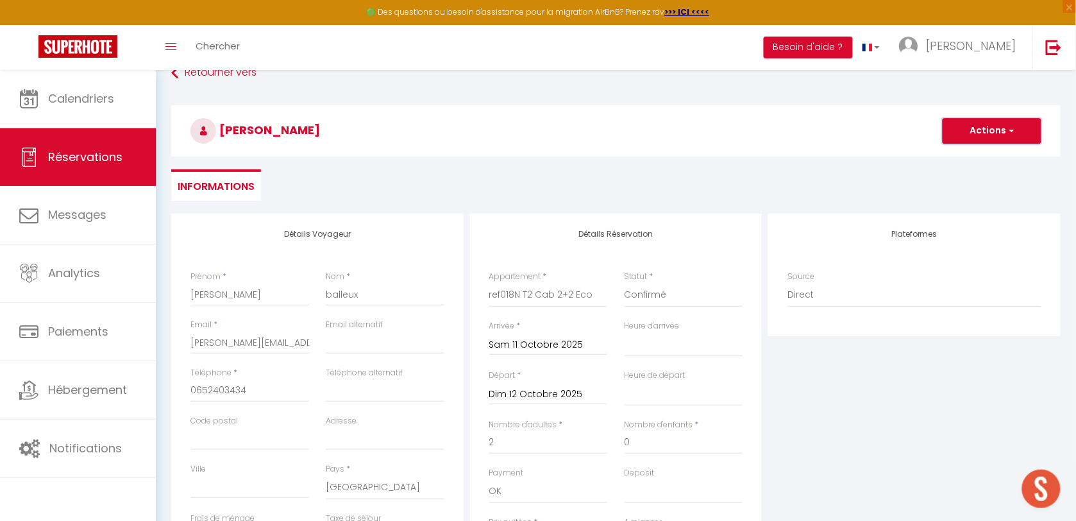
click at [998, 136] on button "Actions" at bounding box center [992, 131] width 99 height 26
click at [966, 158] on link "Enregistrer" at bounding box center [978, 159] width 101 height 17
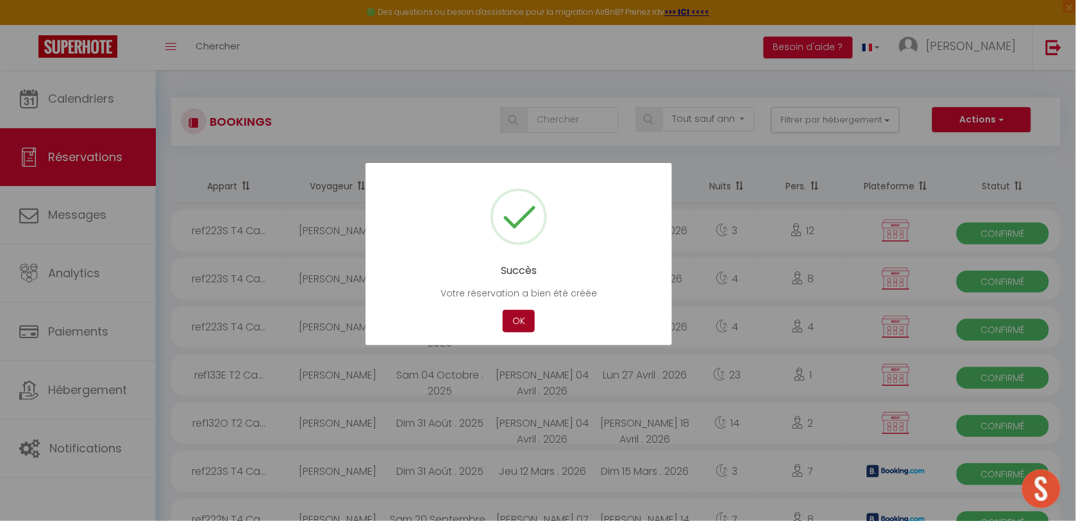
click at [510, 324] on button "OK" at bounding box center [519, 321] width 32 height 22
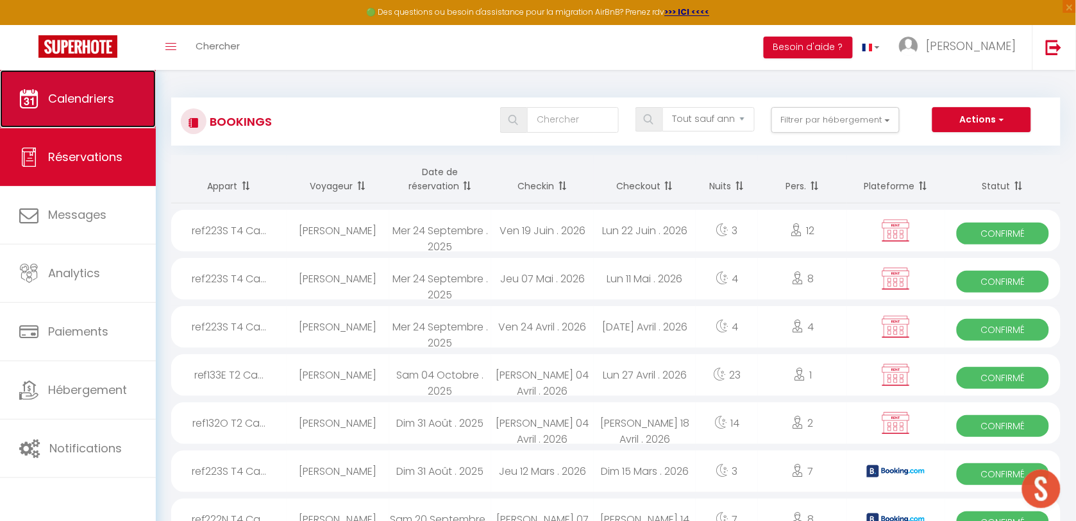
click at [71, 112] on link "Calendriers" at bounding box center [78, 99] width 156 height 58
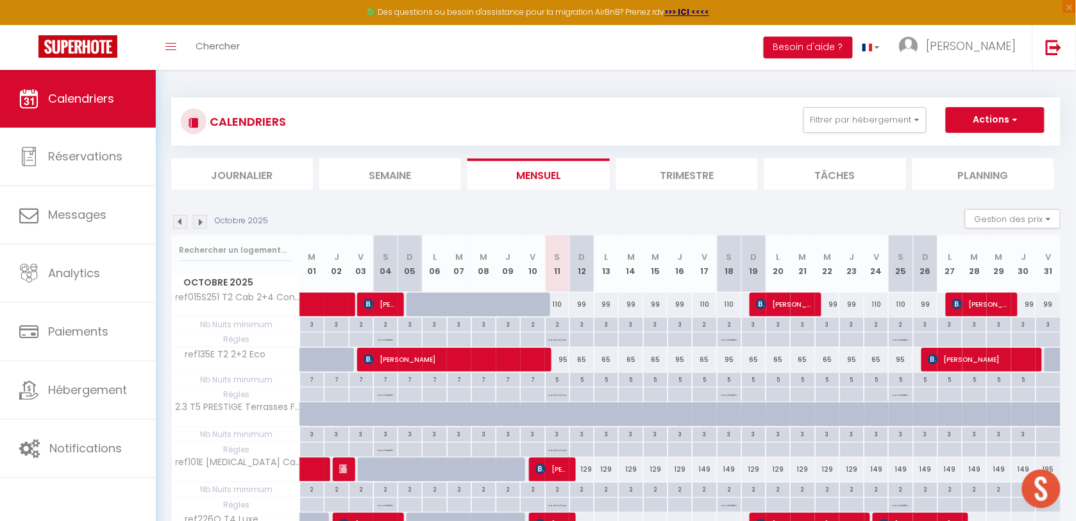
click at [244, 168] on li "Journalier" at bounding box center [242, 173] width 142 height 31
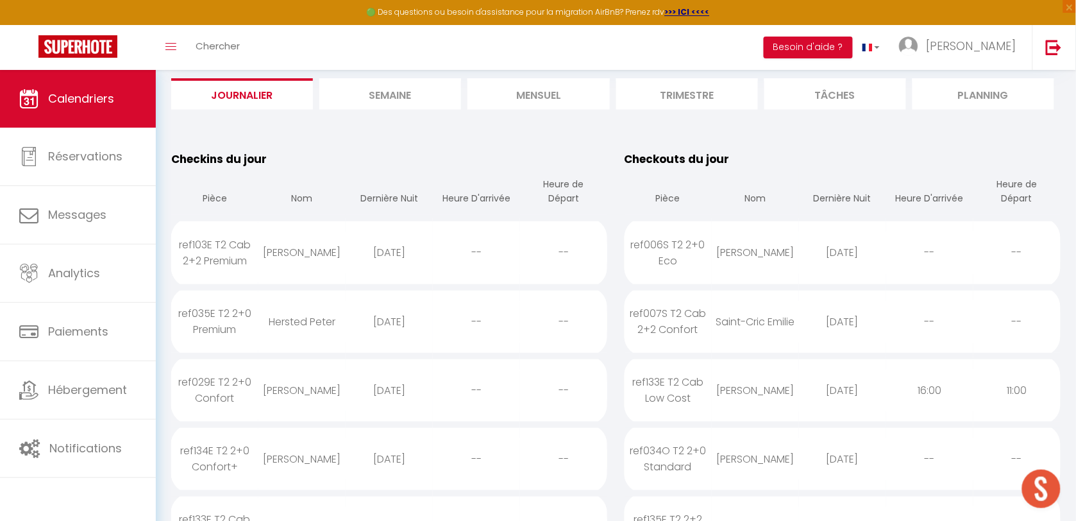
scroll to position [160, 0]
